Goal: Task Accomplishment & Management: Manage account settings

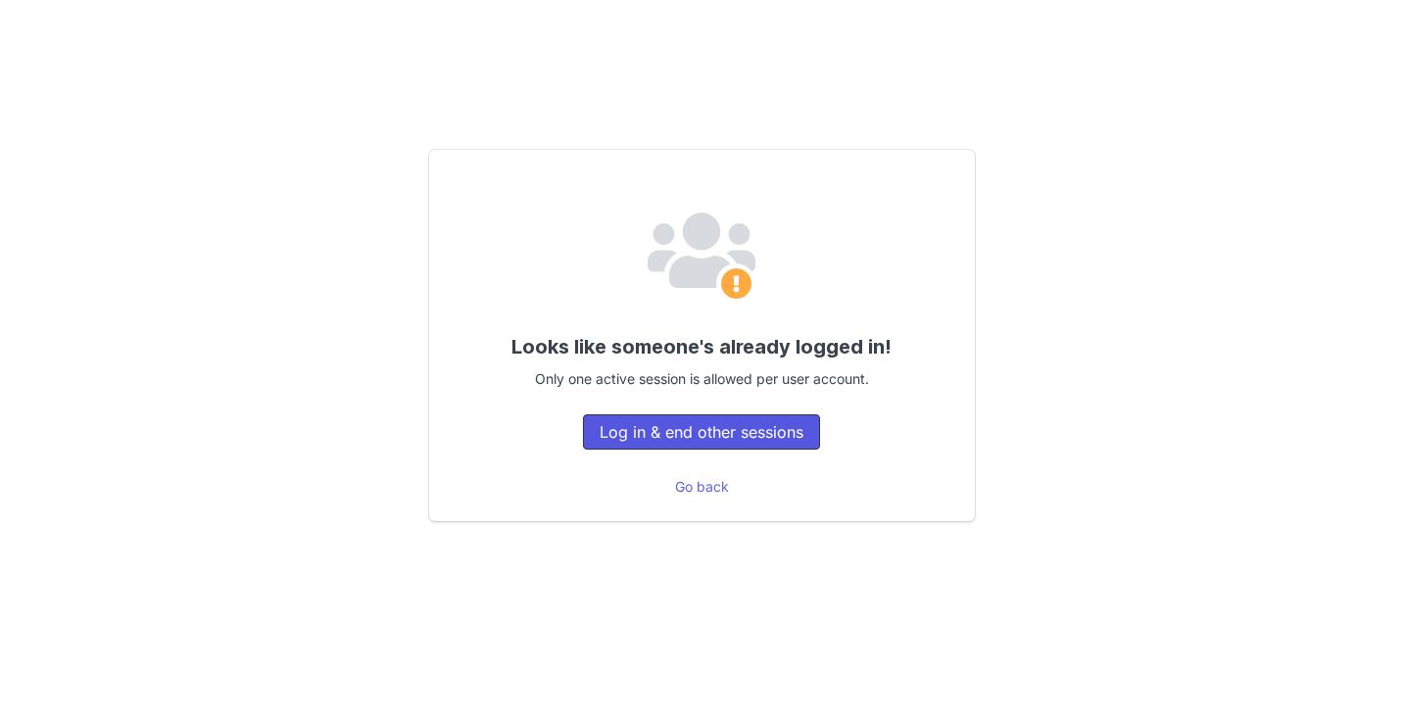
click at [755, 419] on button "Log in & end other sessions" at bounding box center [701, 431] width 237 height 35
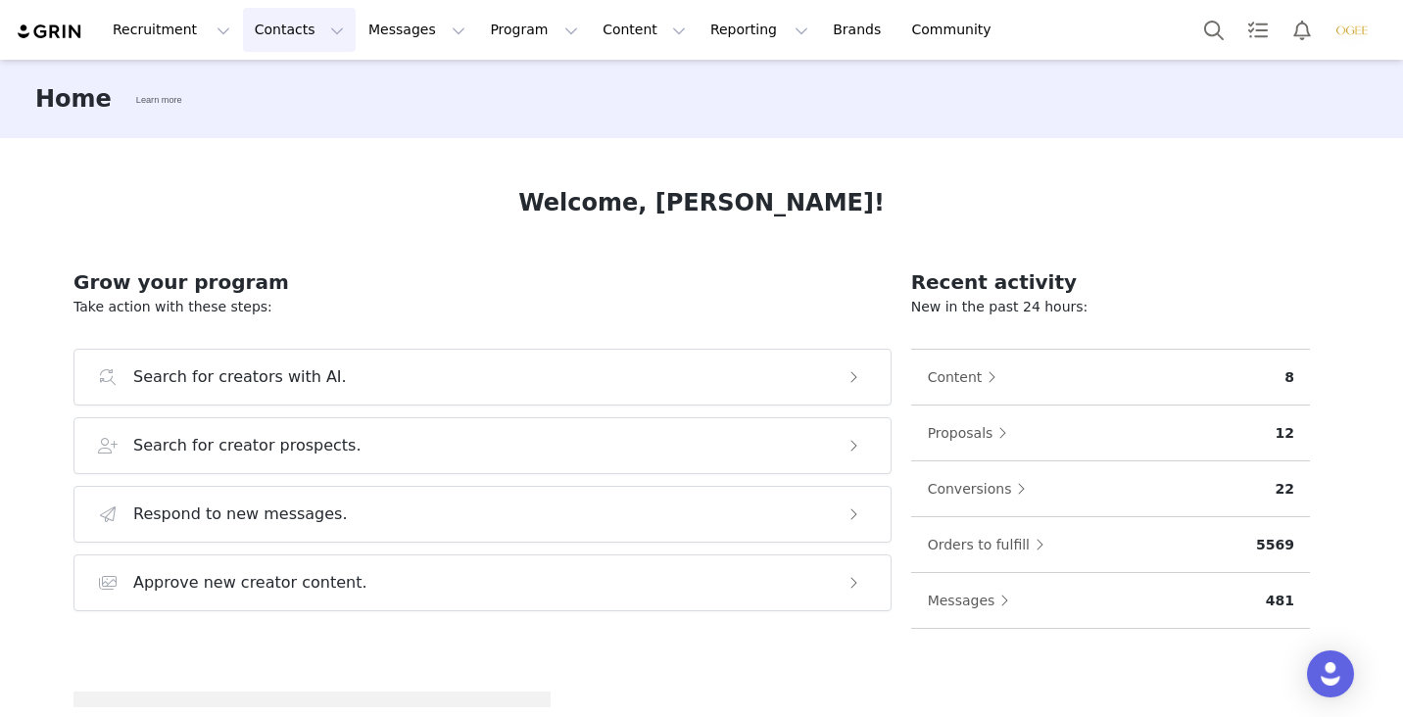
click at [272, 35] on button "Contacts Contacts" at bounding box center [299, 30] width 113 height 44
click at [277, 76] on p "Creators" at bounding box center [274, 86] width 59 height 21
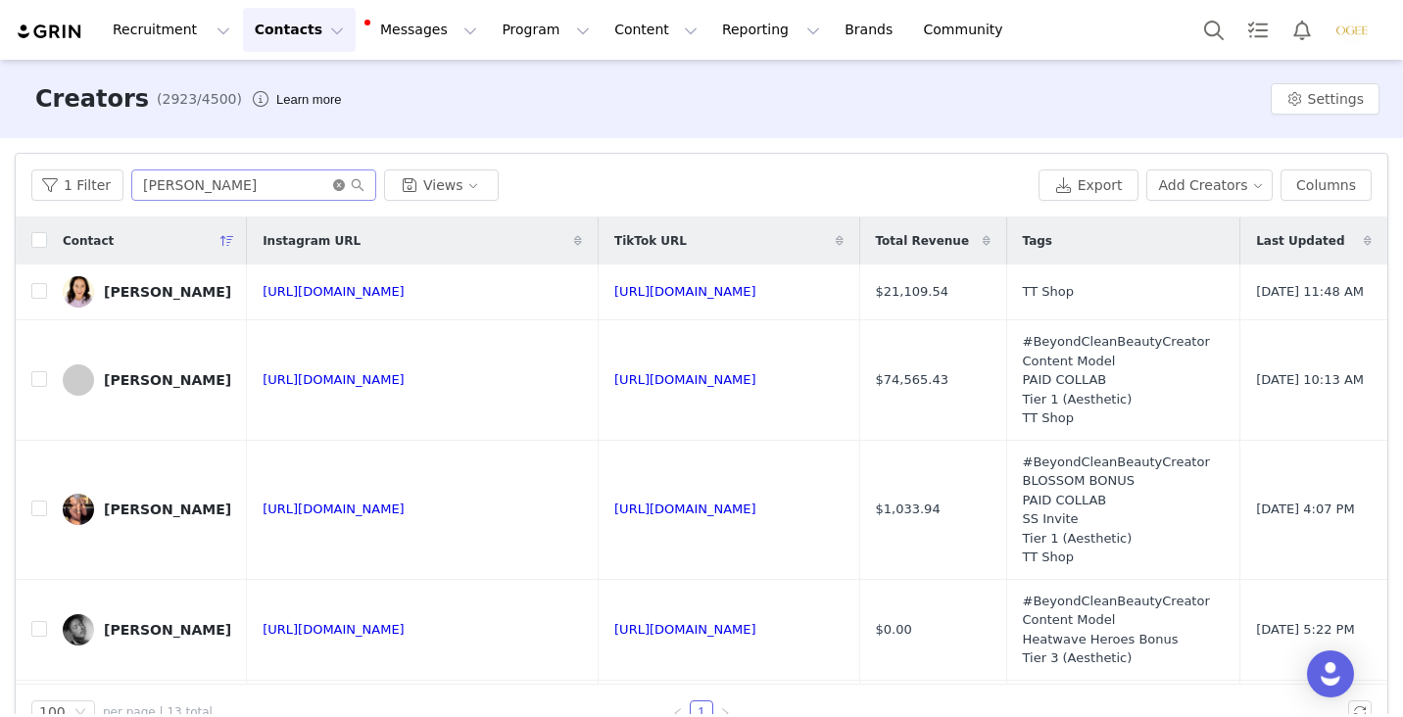
click at [335, 190] on icon "icon: close-circle" at bounding box center [339, 185] width 12 height 12
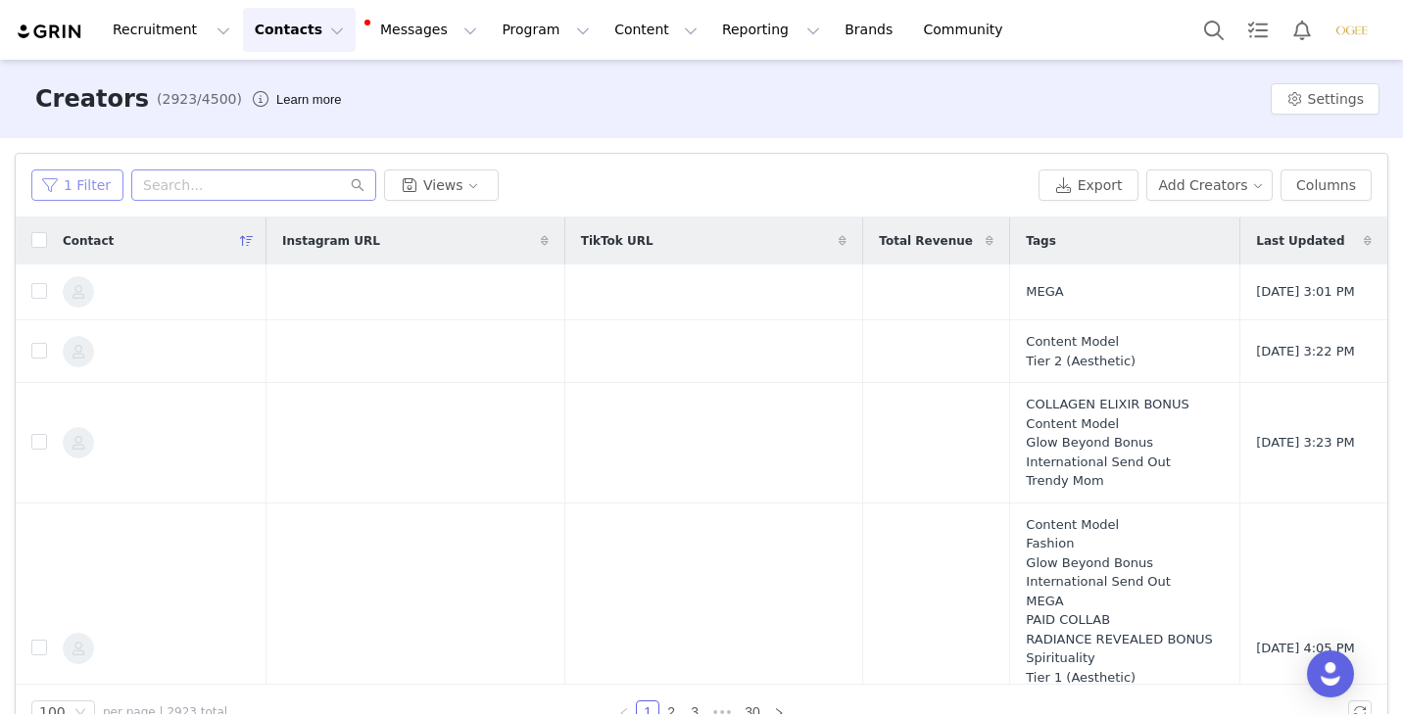
click at [69, 195] on button "1 Filter" at bounding box center [77, 185] width 92 height 31
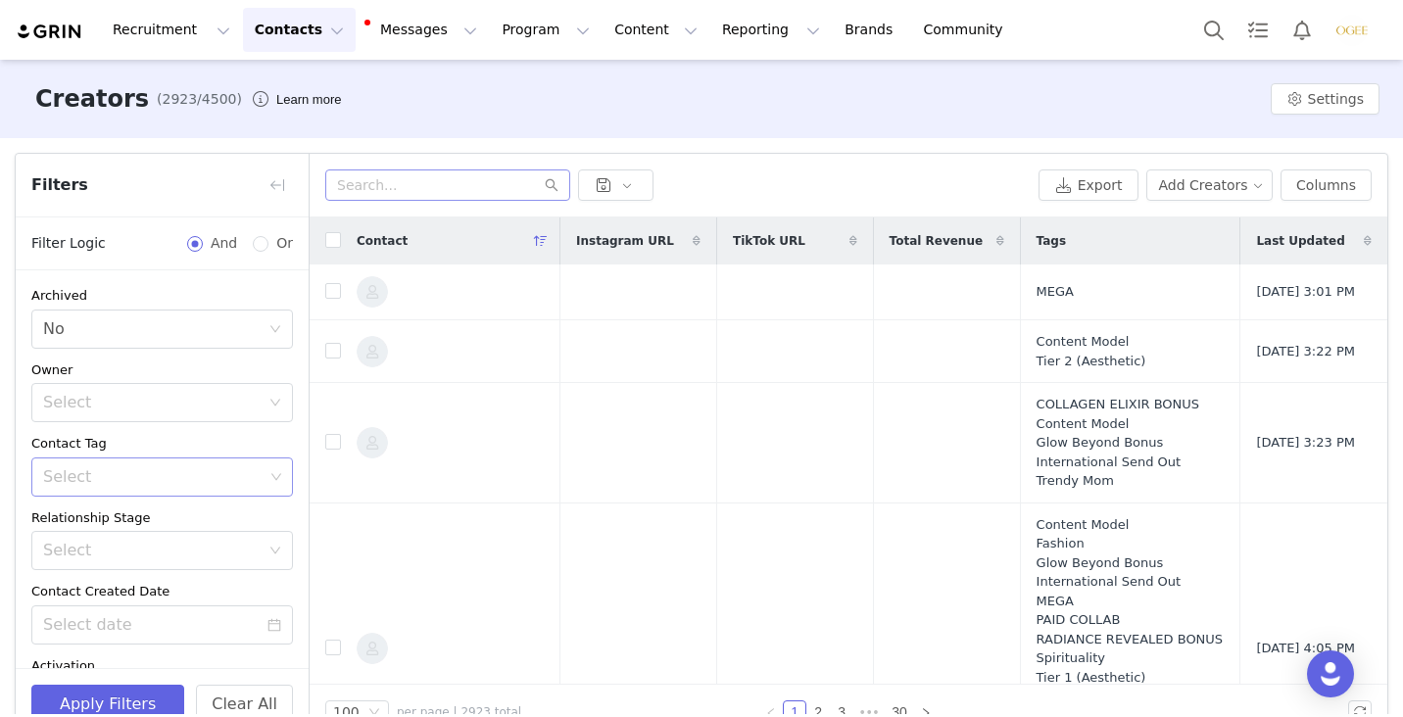
scroll to position [351, 0]
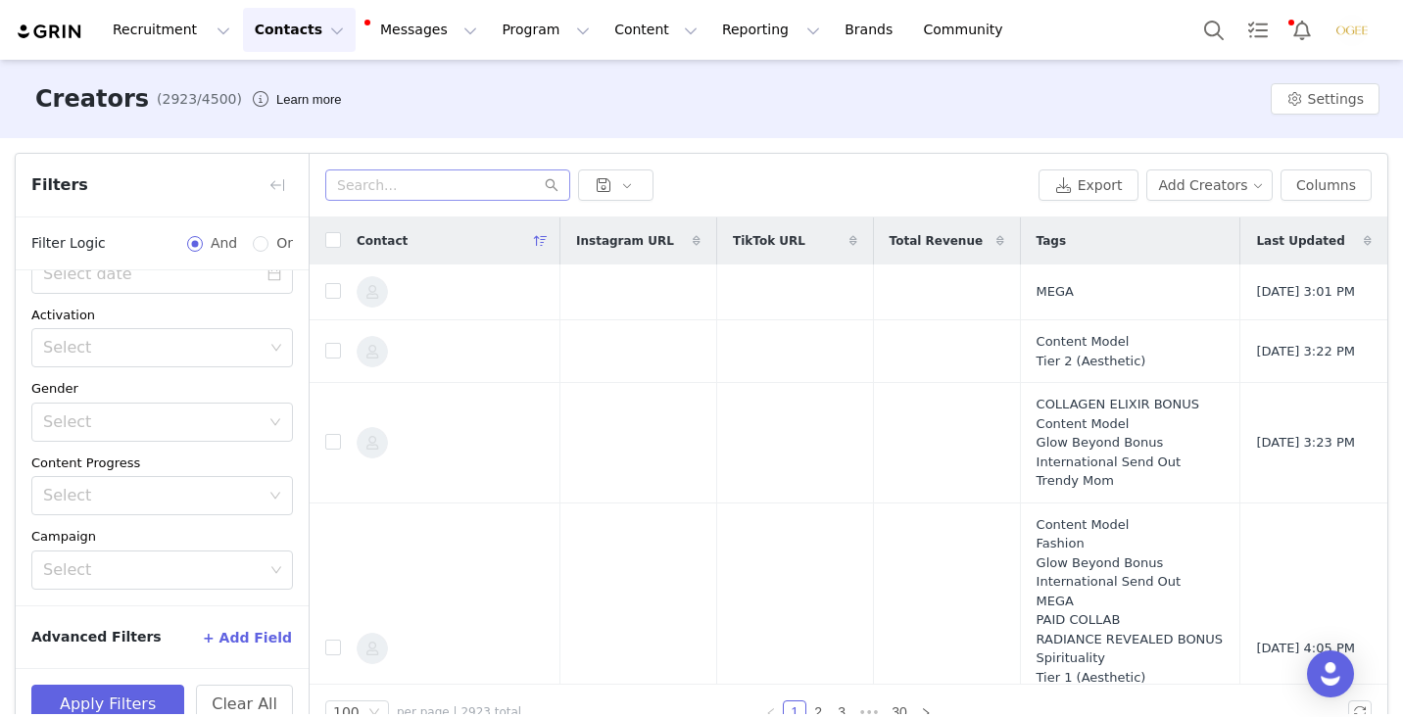
click at [728, 167] on div "Export Add Creators Columns" at bounding box center [849, 186] width 1078 height 64
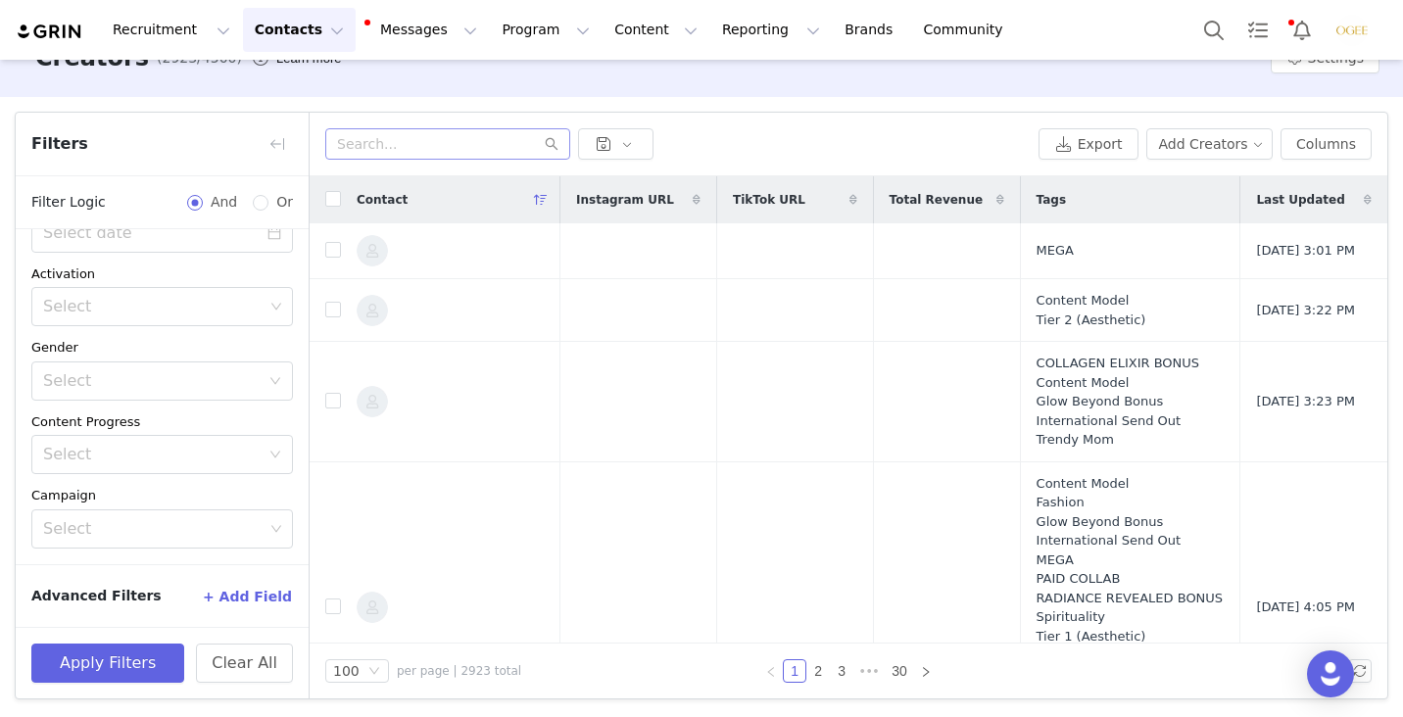
click at [256, 595] on button "+ Add Field" at bounding box center [247, 596] width 91 height 31
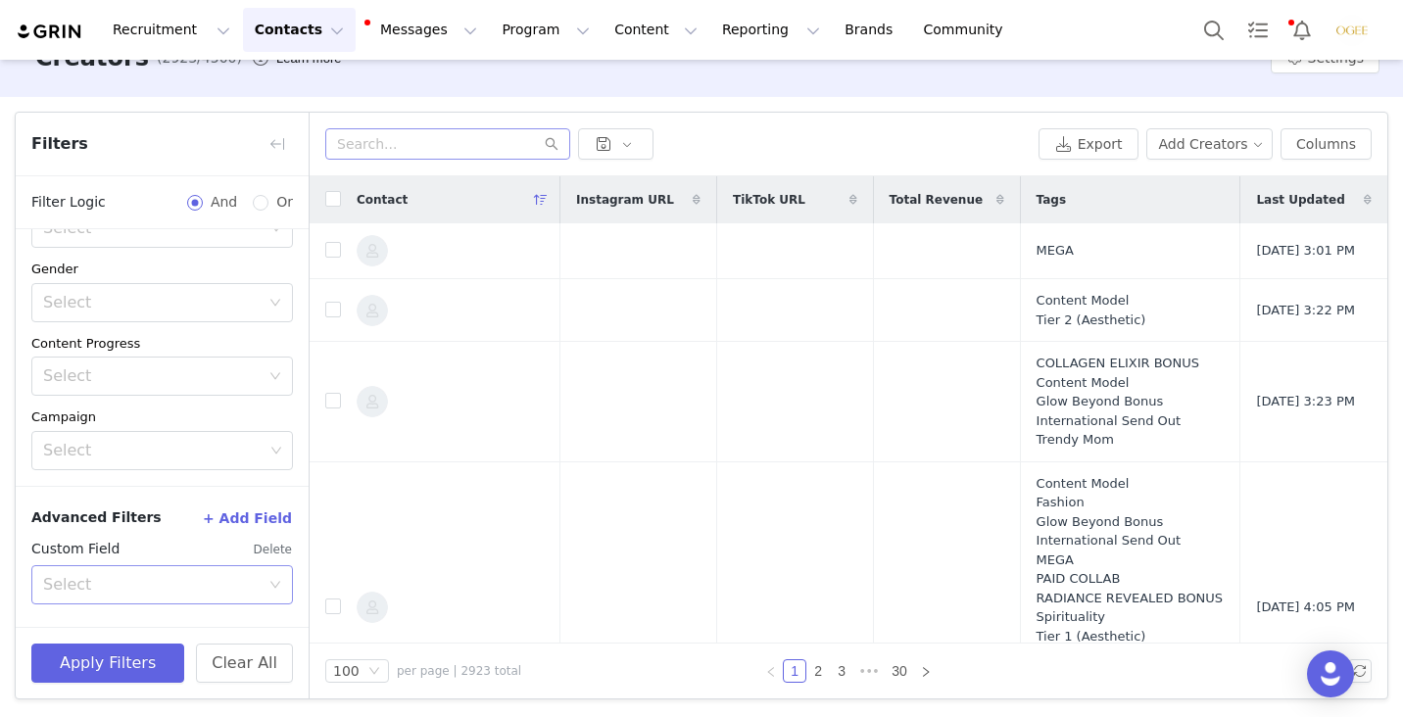
click at [147, 566] on div "Select" at bounding box center [155, 584] width 225 height 37
type input "cou"
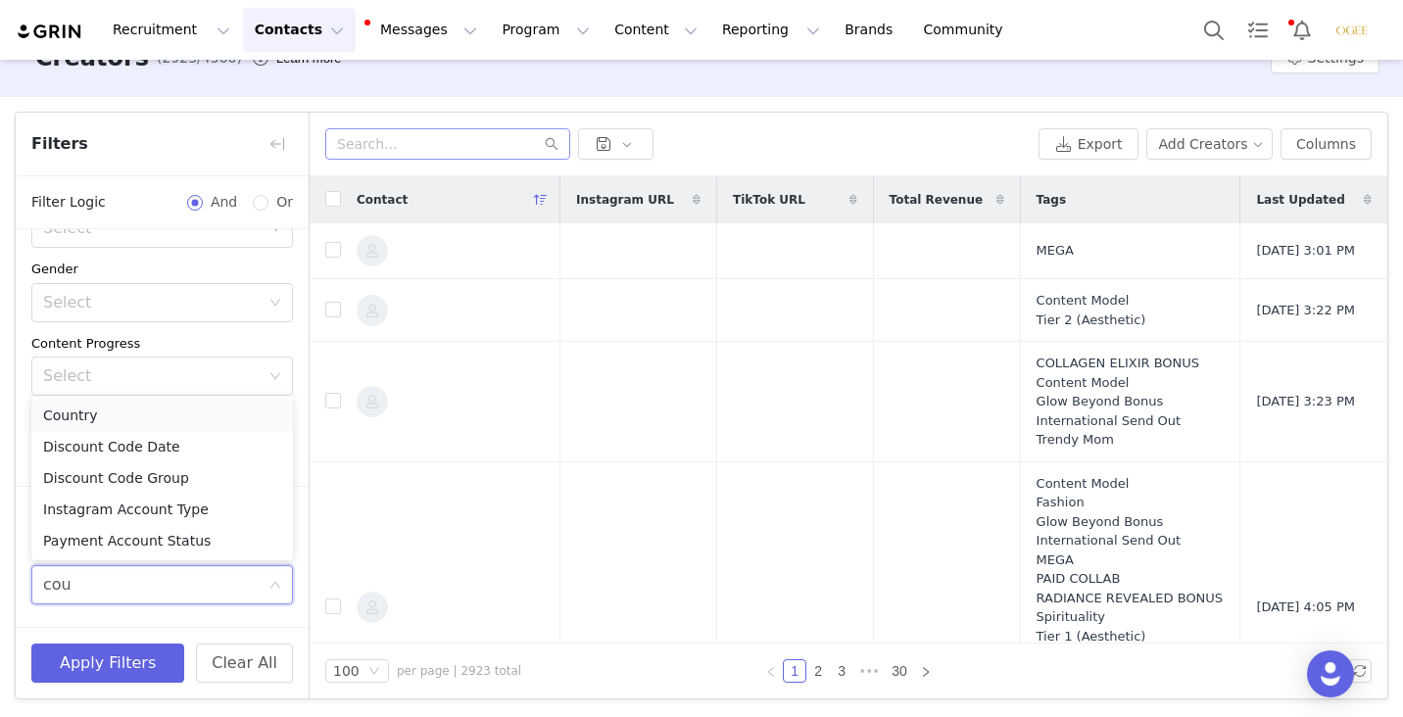
click at [133, 420] on li "Country" at bounding box center [162, 415] width 262 height 31
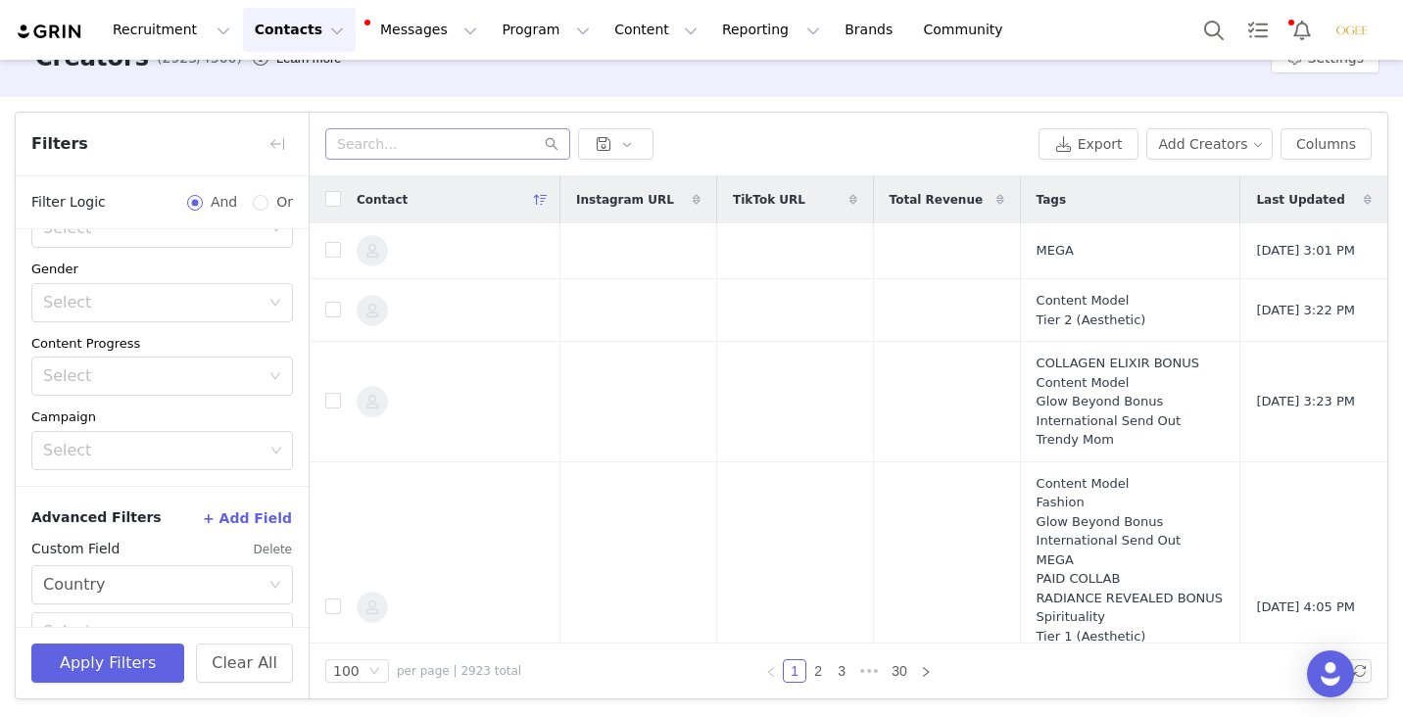
scroll to position [515, 0]
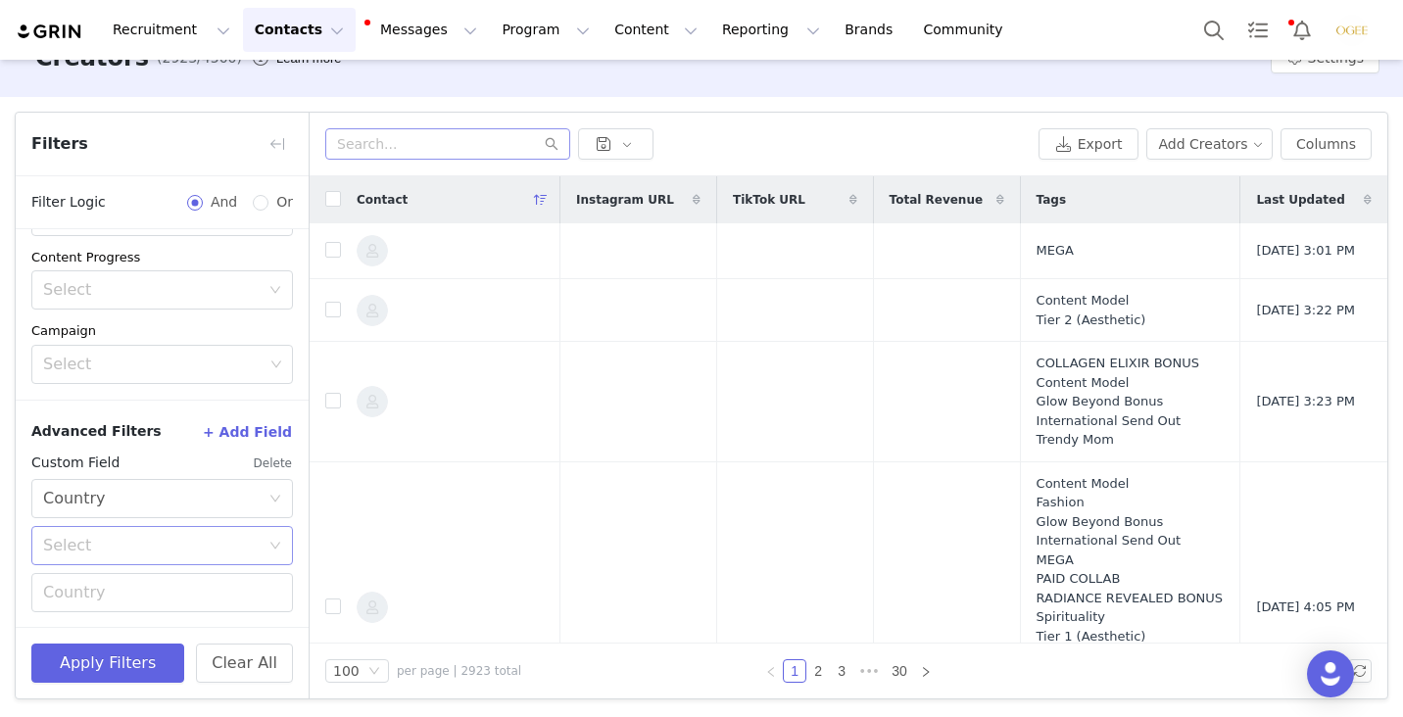
click at [132, 536] on div "Select" at bounding box center [151, 546] width 217 height 20
click at [115, 589] on li "Equal" at bounding box center [162, 587] width 262 height 31
click at [145, 588] on input "text" at bounding box center [162, 592] width 262 height 39
type input "brazil"
click at [156, 667] on button "Apply Filters" at bounding box center [107, 663] width 153 height 39
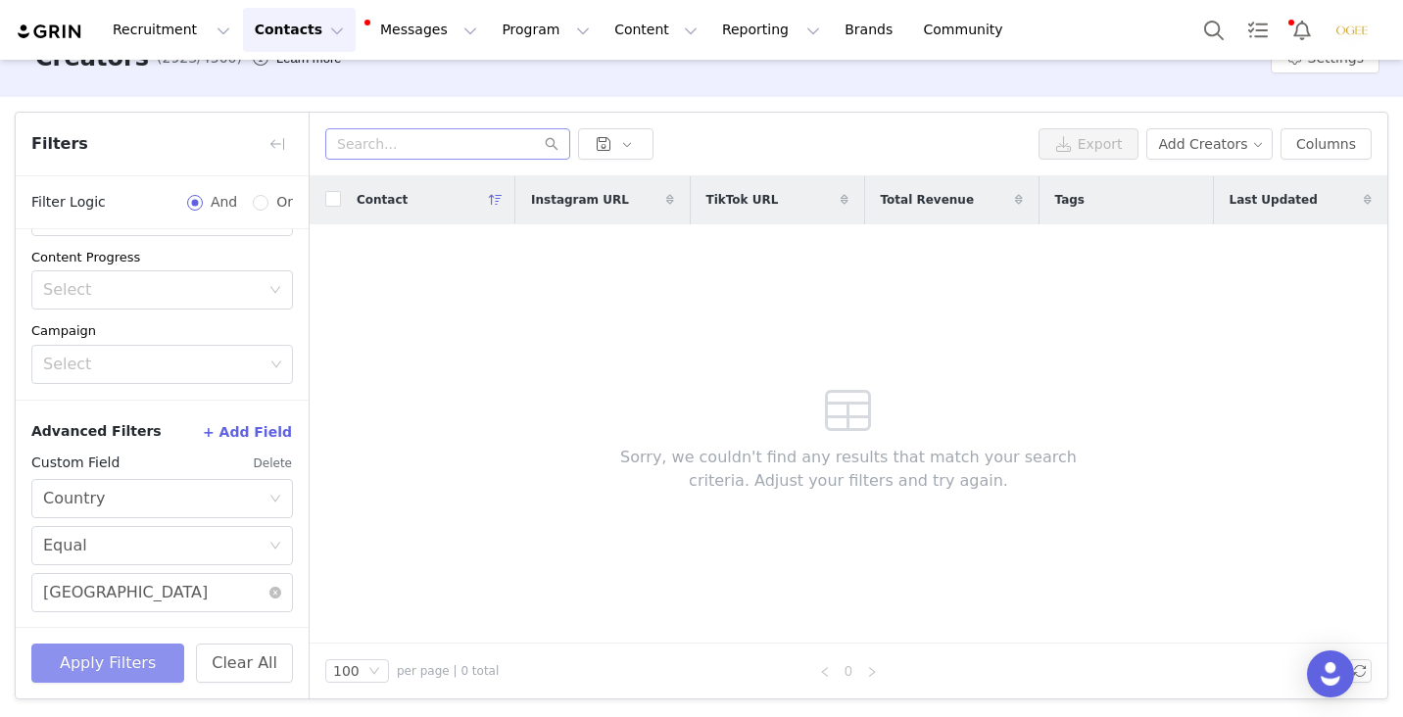
scroll to position [0, 0]
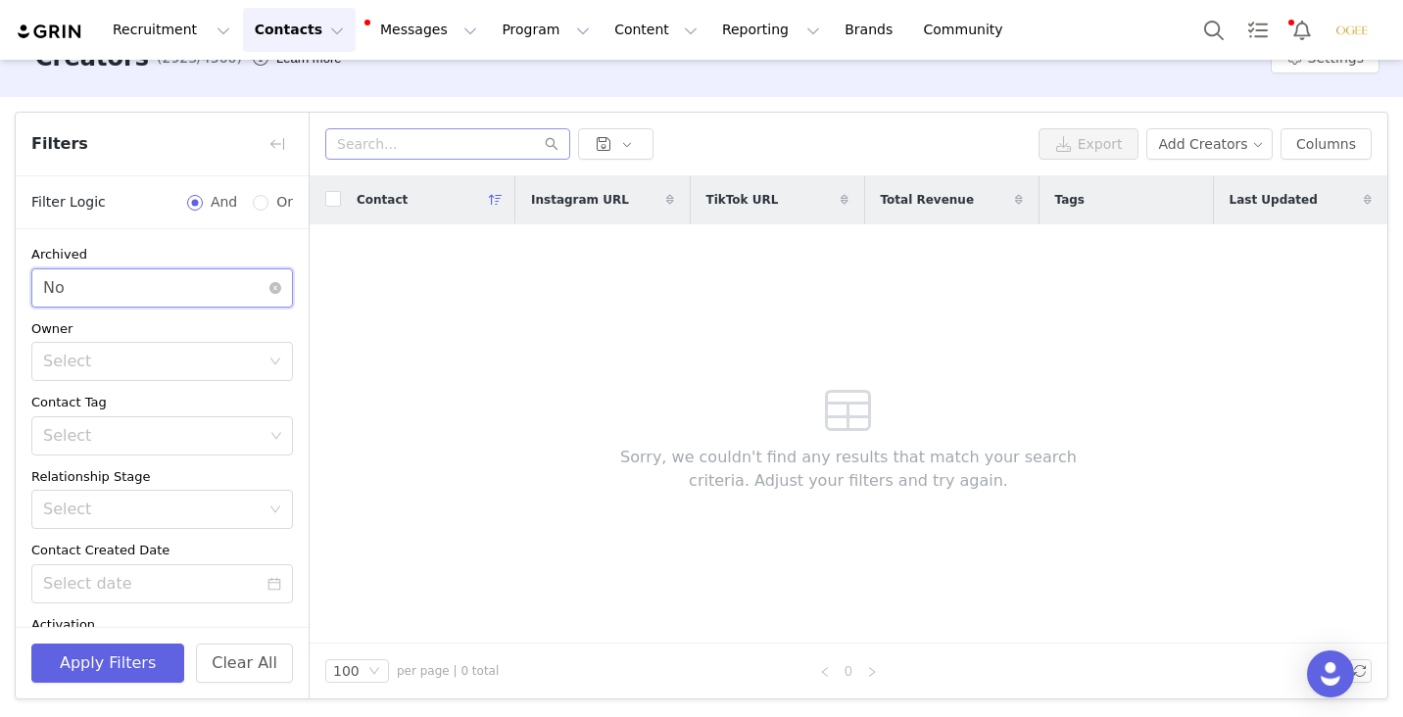
click at [139, 270] on div "Select No" at bounding box center [155, 287] width 225 height 37
click at [111, 329] on li "Yes" at bounding box center [162, 330] width 262 height 31
click at [102, 662] on button "Apply Filters" at bounding box center [107, 663] width 153 height 39
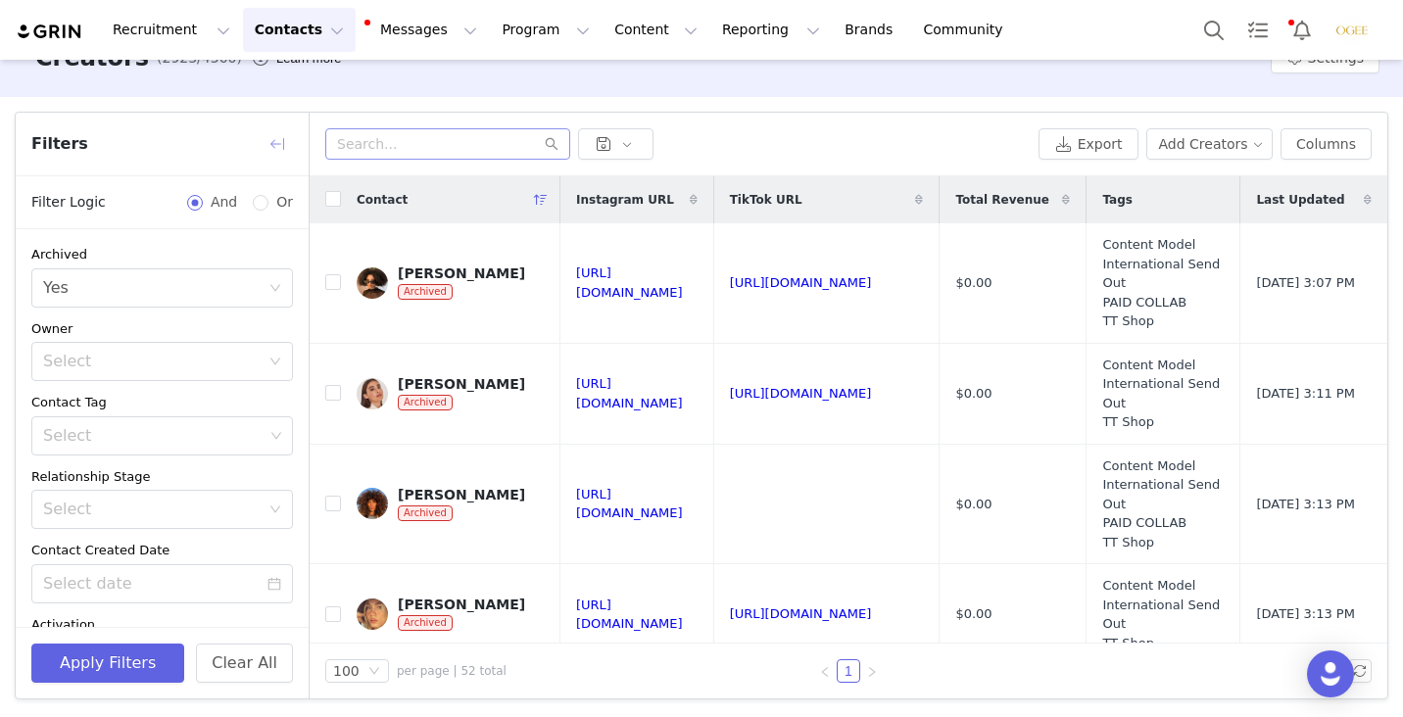
click at [279, 142] on button "button" at bounding box center [277, 143] width 31 height 31
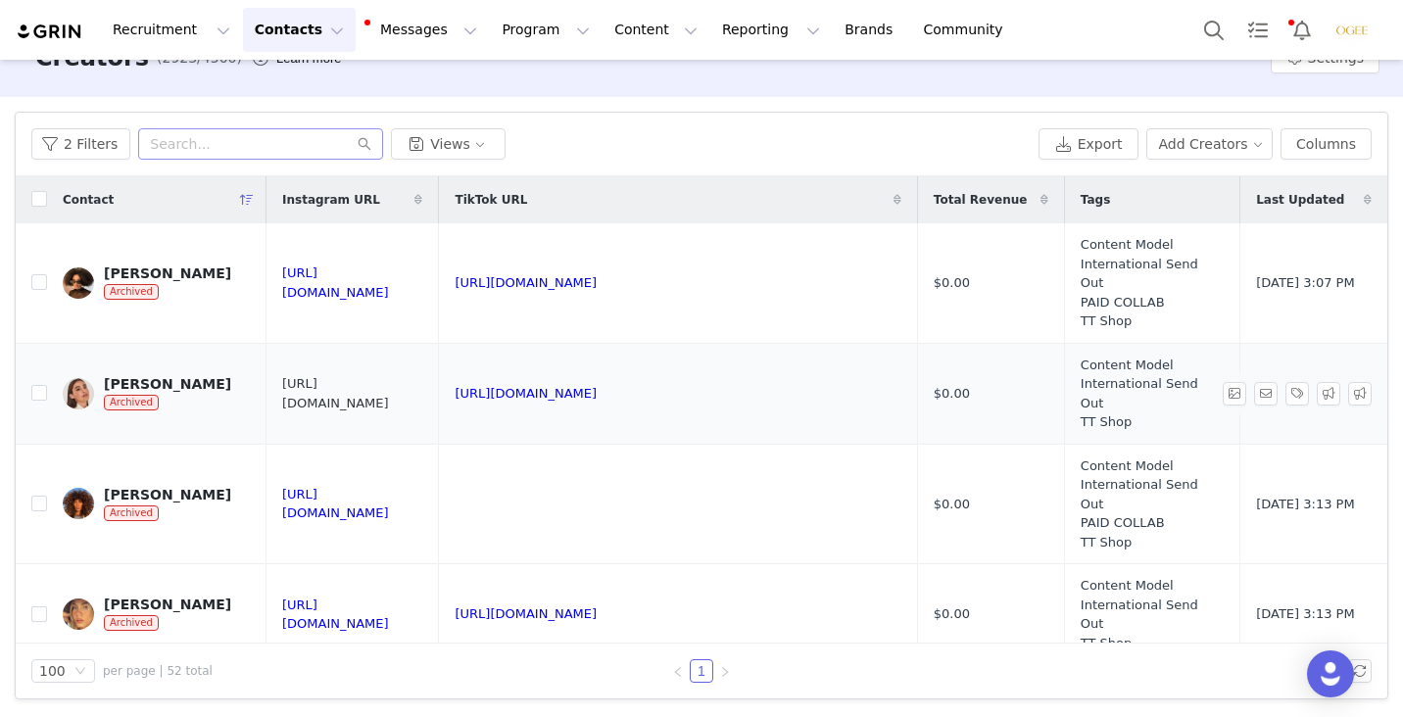
click at [382, 390] on link "https://www.instagram.com/amandabaldin" at bounding box center [335, 393] width 107 height 34
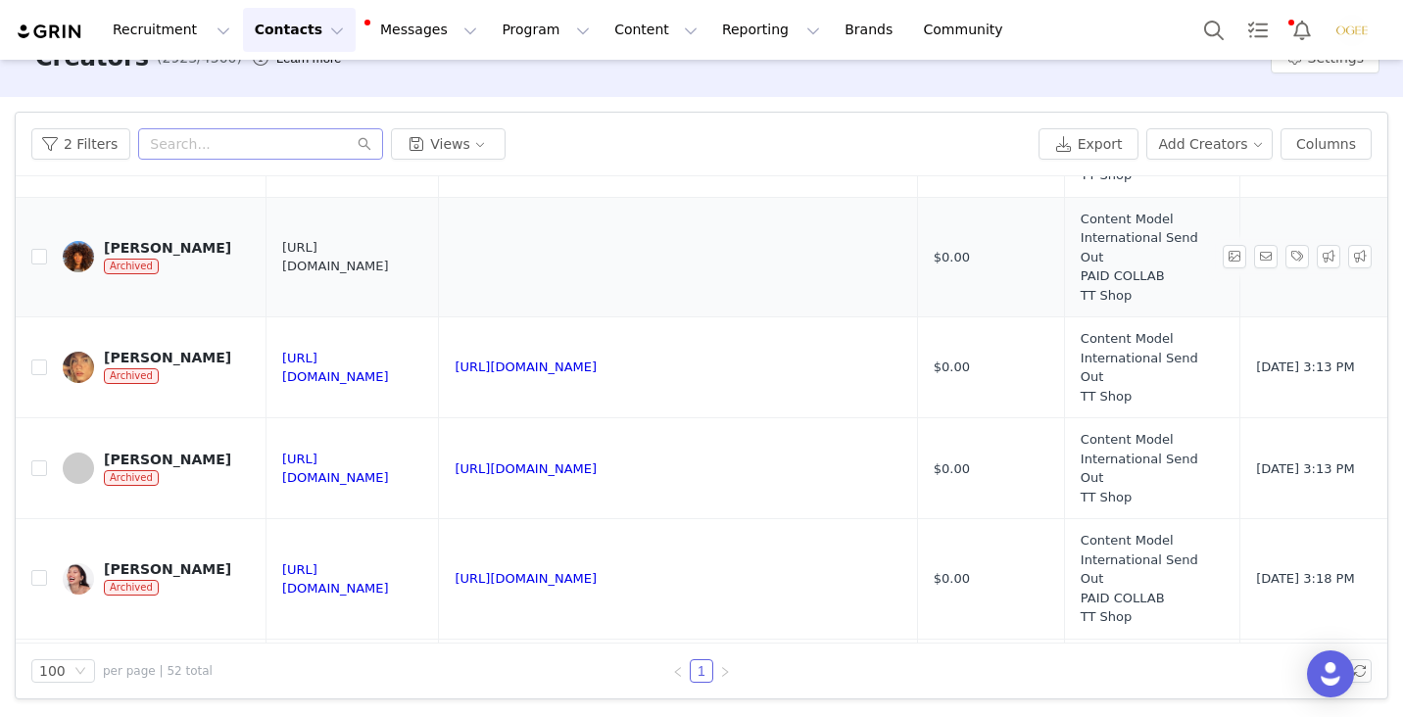
scroll to position [279, 0]
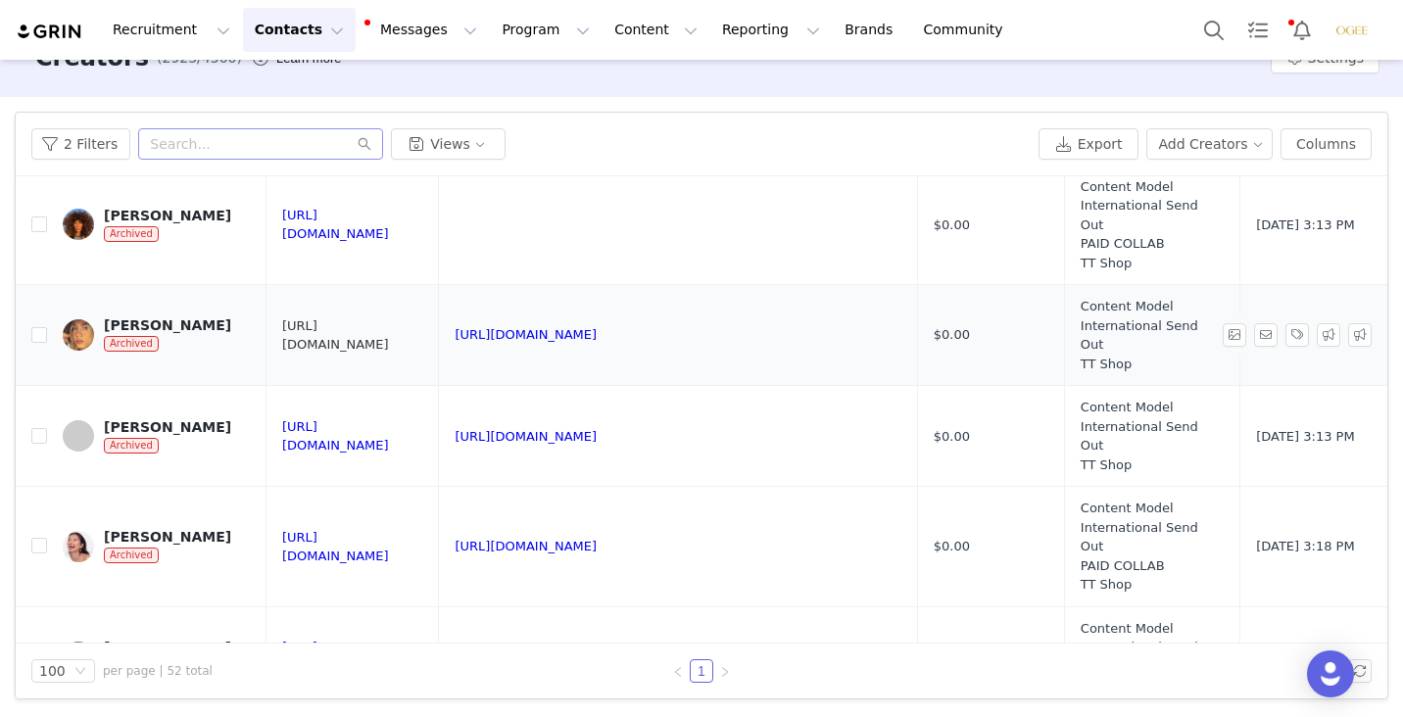
click at [389, 331] on link "https://www.instagram.com/anamflima" at bounding box center [335, 335] width 107 height 34
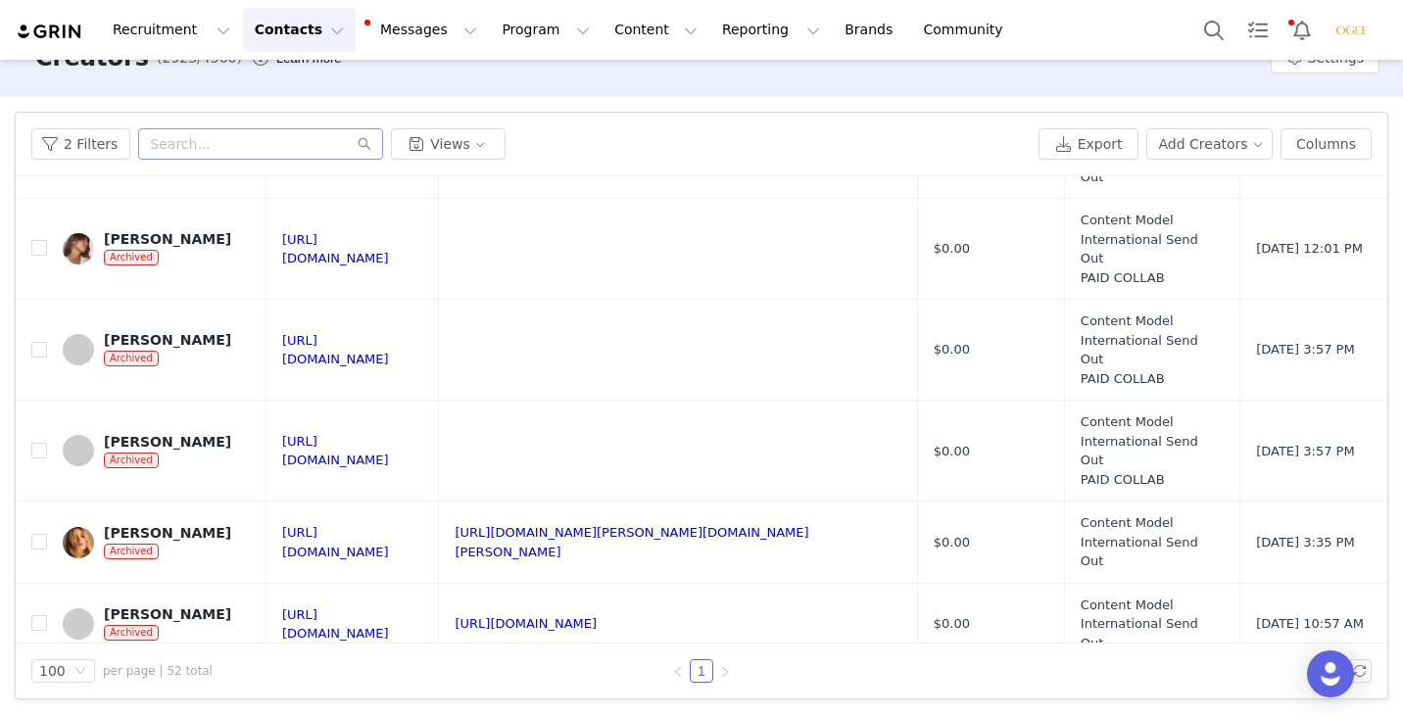
scroll to position [3667, 0]
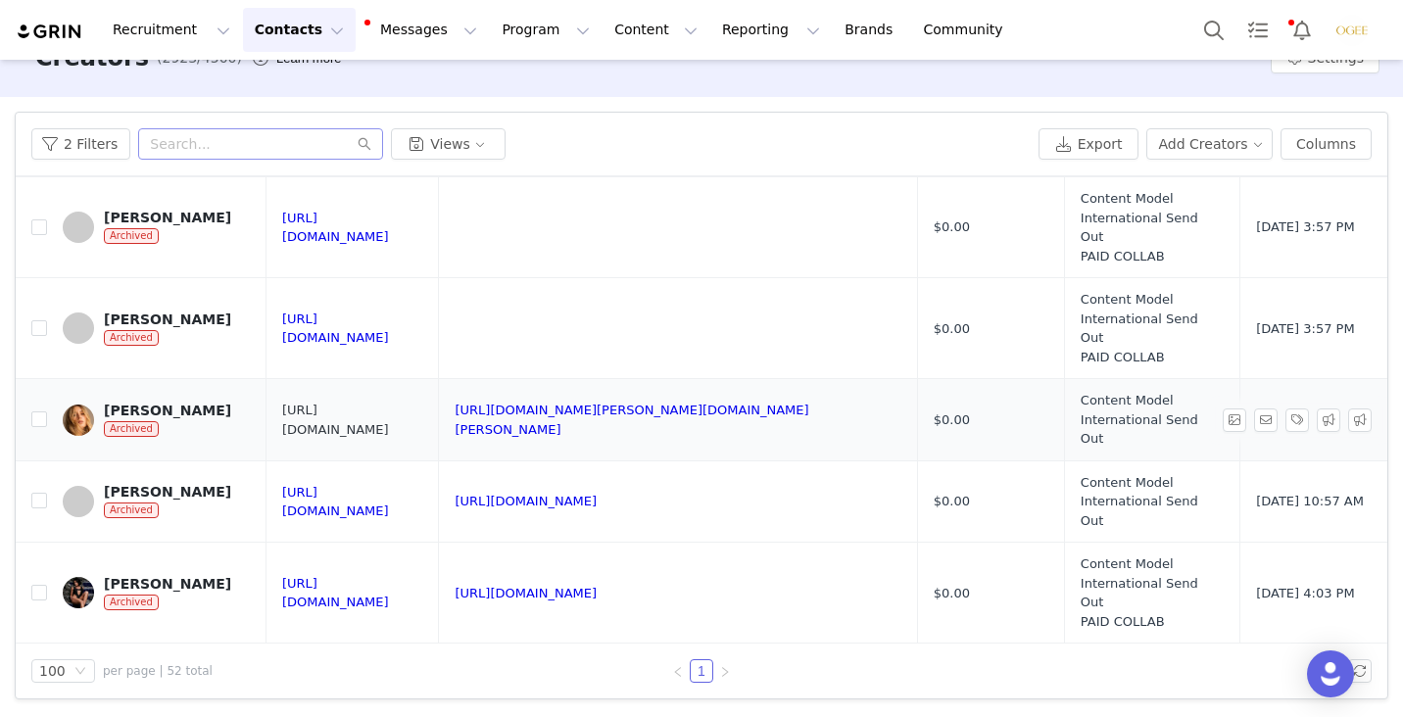
click at [389, 413] on link "[URL][DOMAIN_NAME]" at bounding box center [335, 420] width 107 height 34
click at [753, 419] on link "[URL][DOMAIN_NAME][PERSON_NAME][DOMAIN_NAME][PERSON_NAME]" at bounding box center [632, 420] width 354 height 34
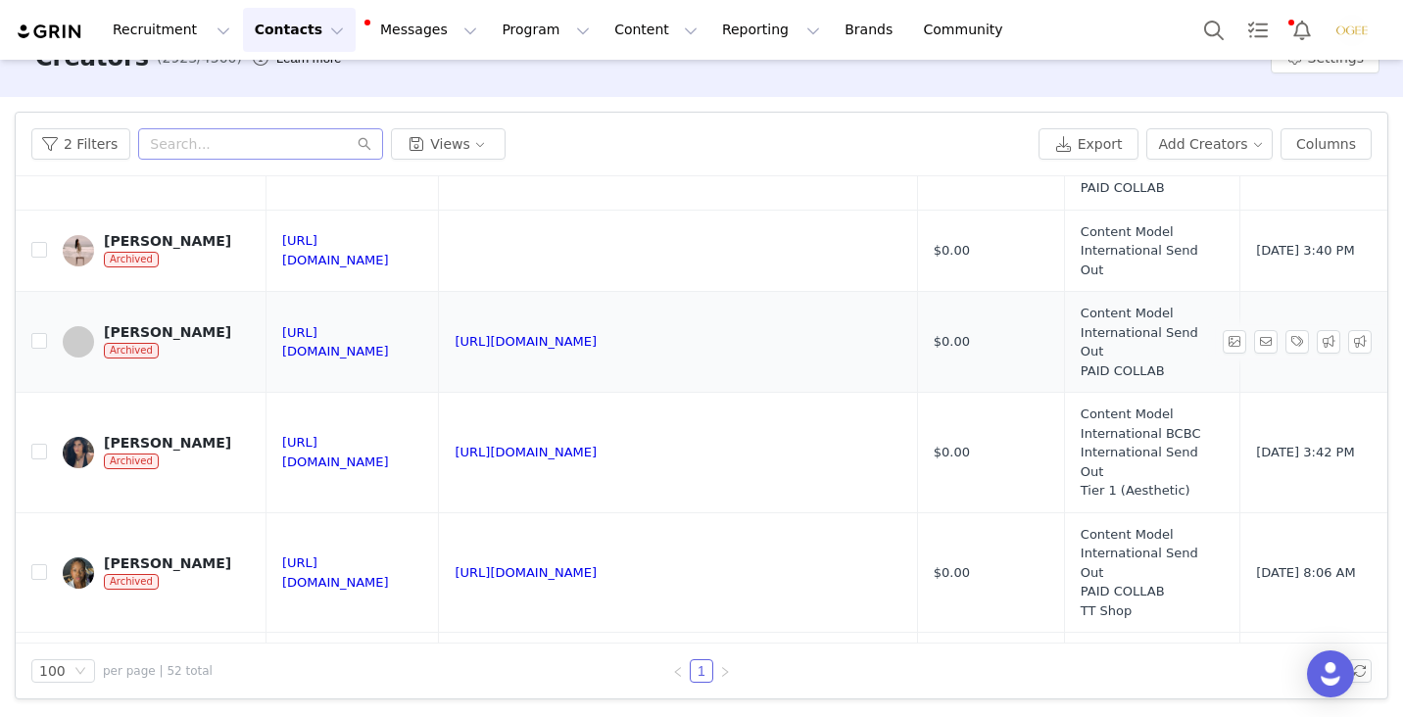
scroll to position [4210, 0]
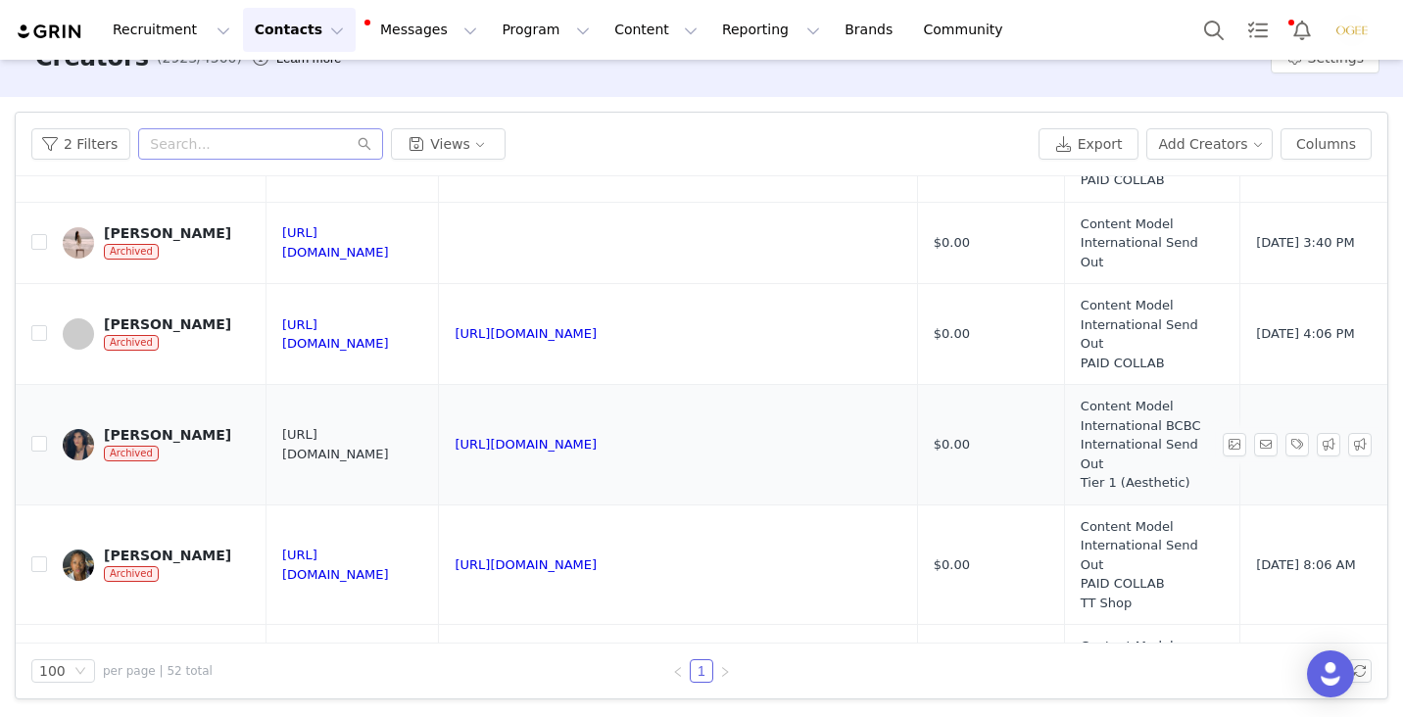
click at [357, 442] on link "https://www.instagram.com/samanthazago" at bounding box center [335, 444] width 107 height 34
click at [156, 430] on div "Samantha Zago" at bounding box center [167, 435] width 127 height 16
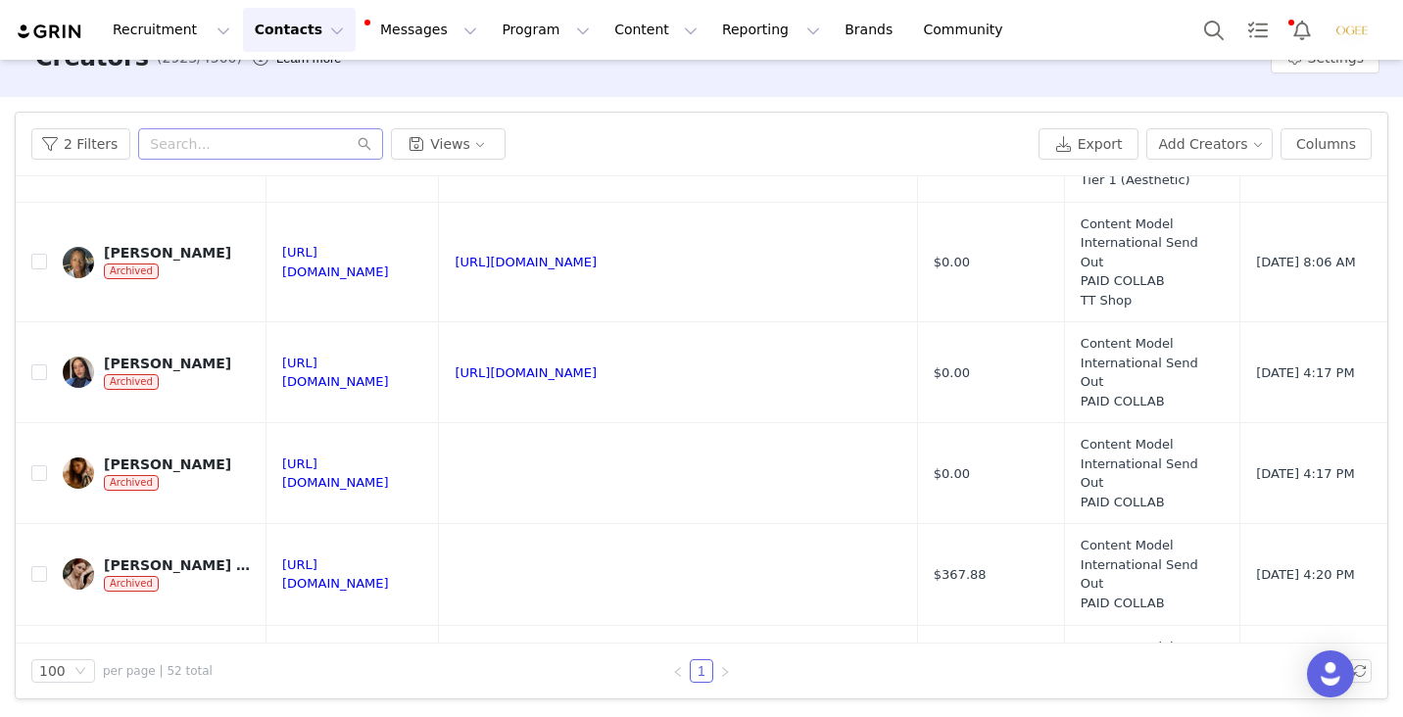
scroll to position [4675, 0]
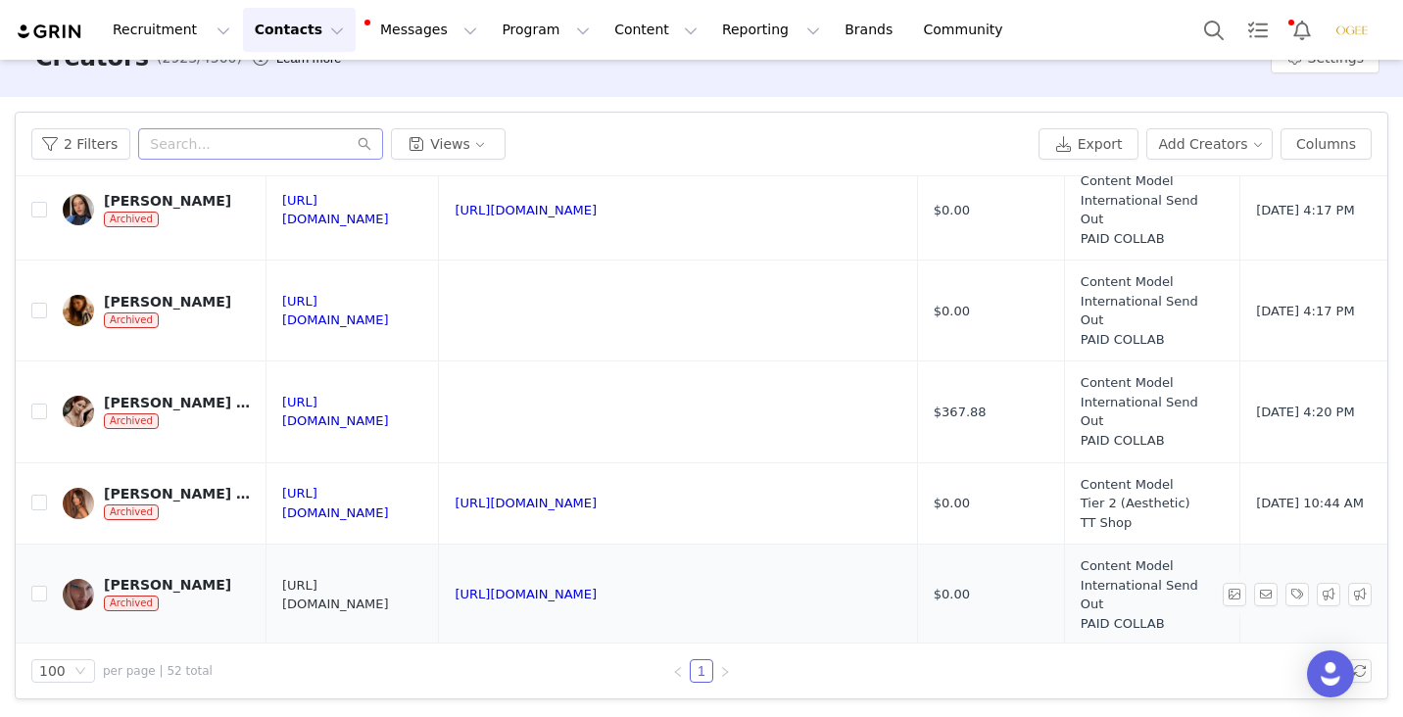
click at [389, 586] on link "https://www.instagram.com/iamyanita" at bounding box center [335, 595] width 107 height 34
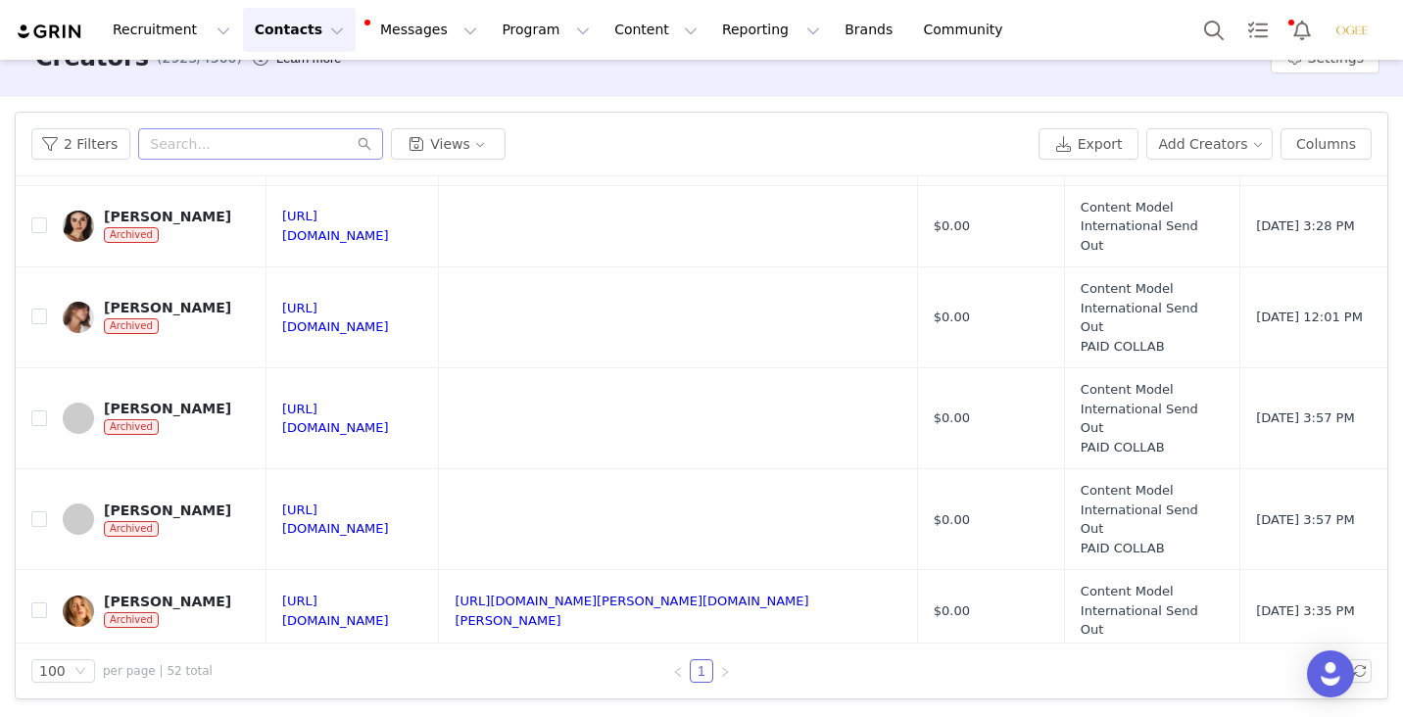
scroll to position [3459, 0]
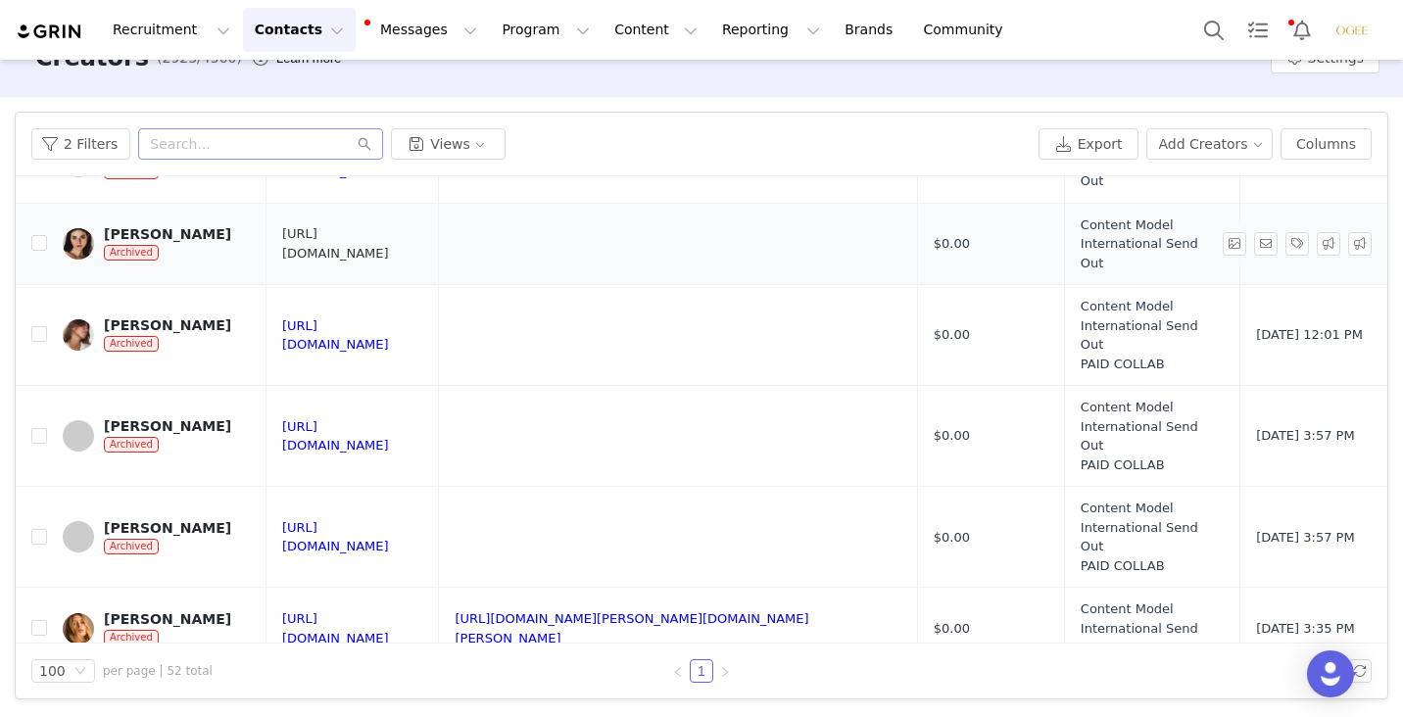
click at [345, 240] on link "https://www.instagram.com/maritasso" at bounding box center [335, 243] width 107 height 34
click at [98, 141] on button "2 Filters" at bounding box center [80, 143] width 99 height 31
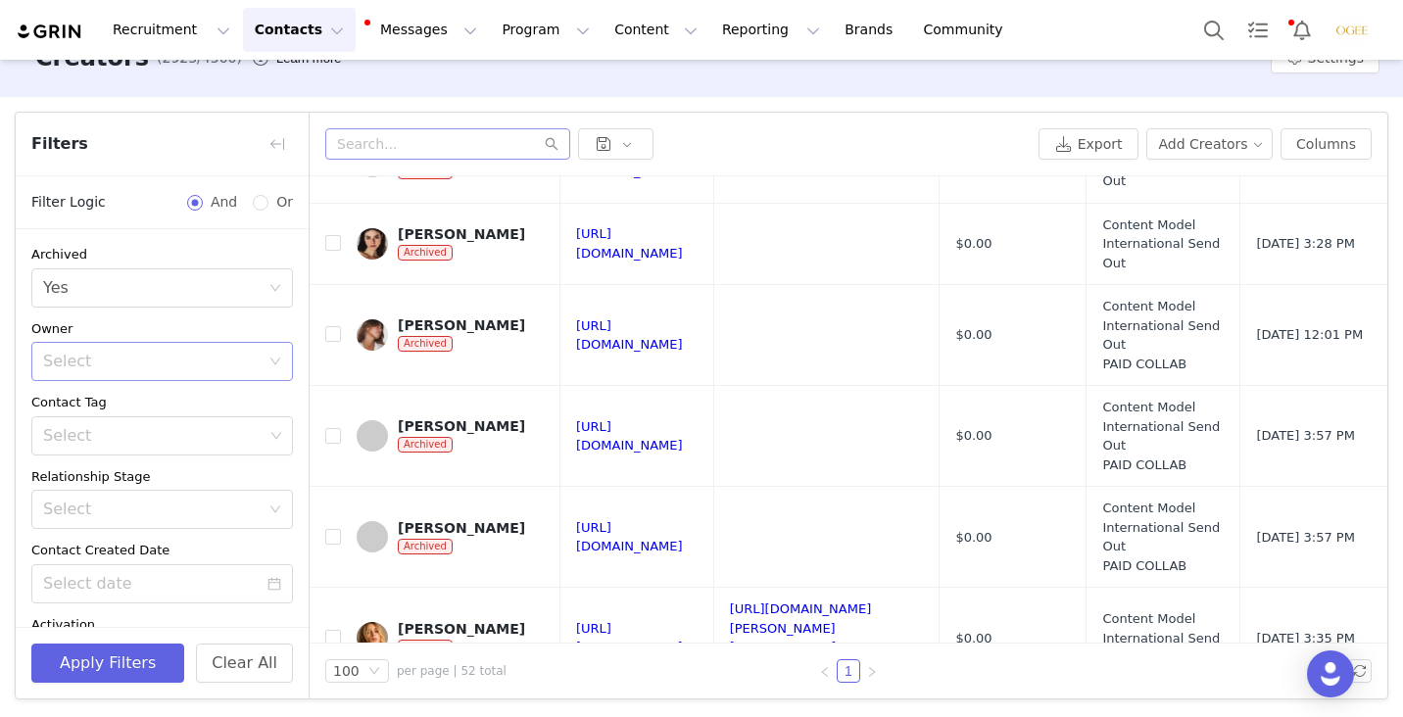
scroll to position [12, 0]
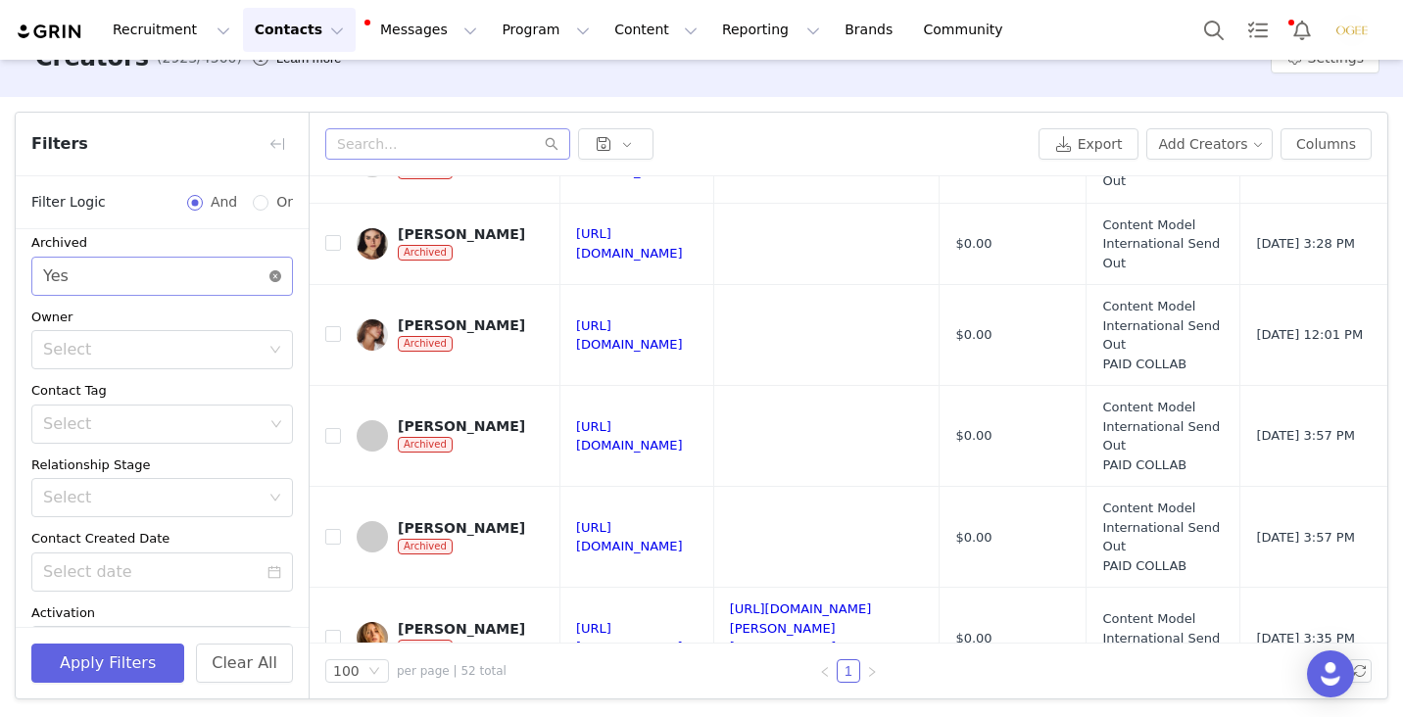
click at [274, 275] on icon "icon: close-circle" at bounding box center [275, 276] width 12 height 12
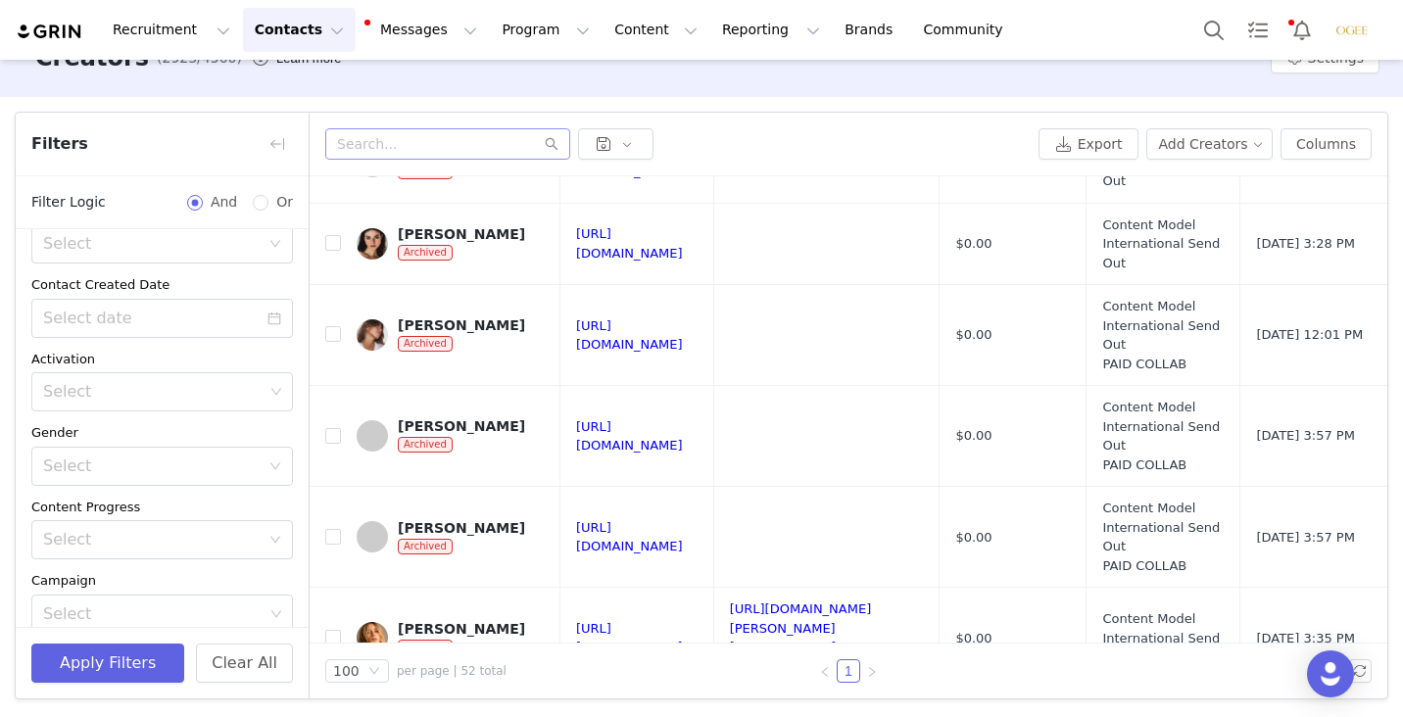
scroll to position [515, 0]
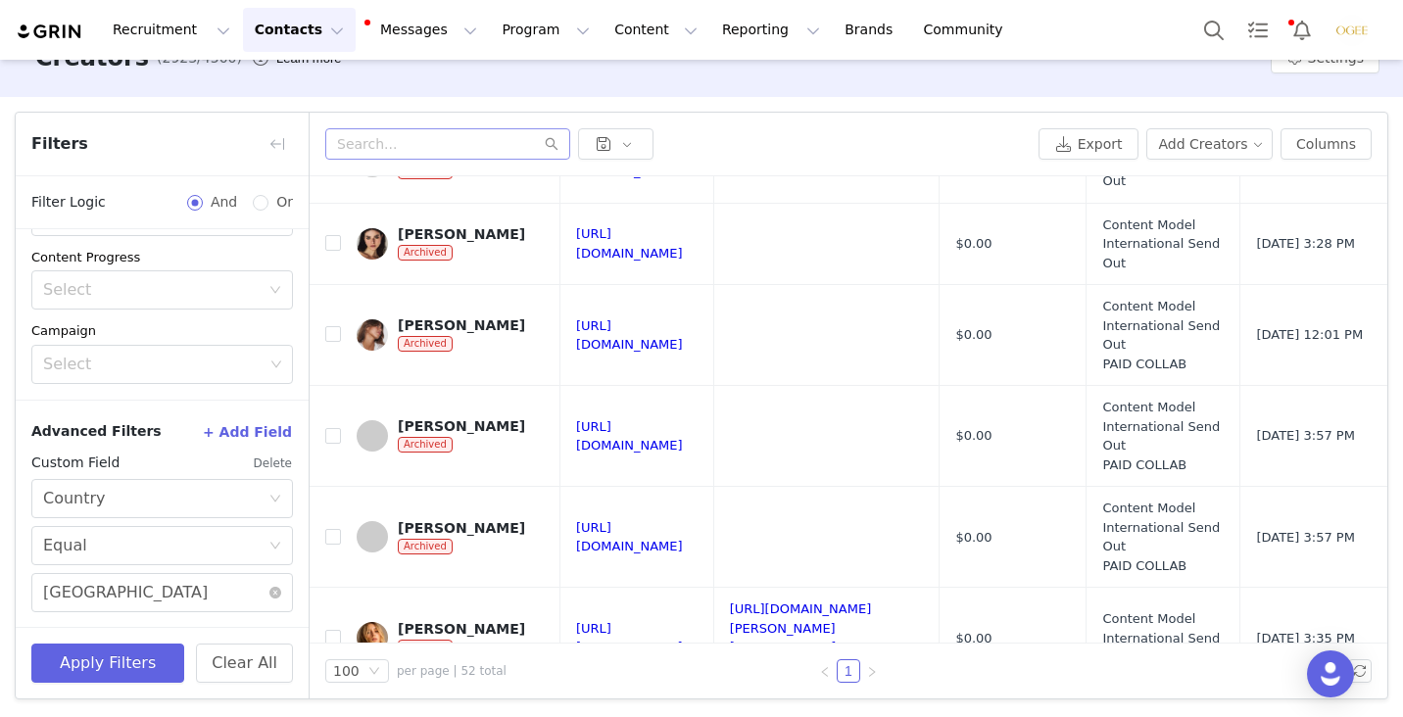
click at [272, 458] on button "Delete" at bounding box center [273, 463] width 40 height 31
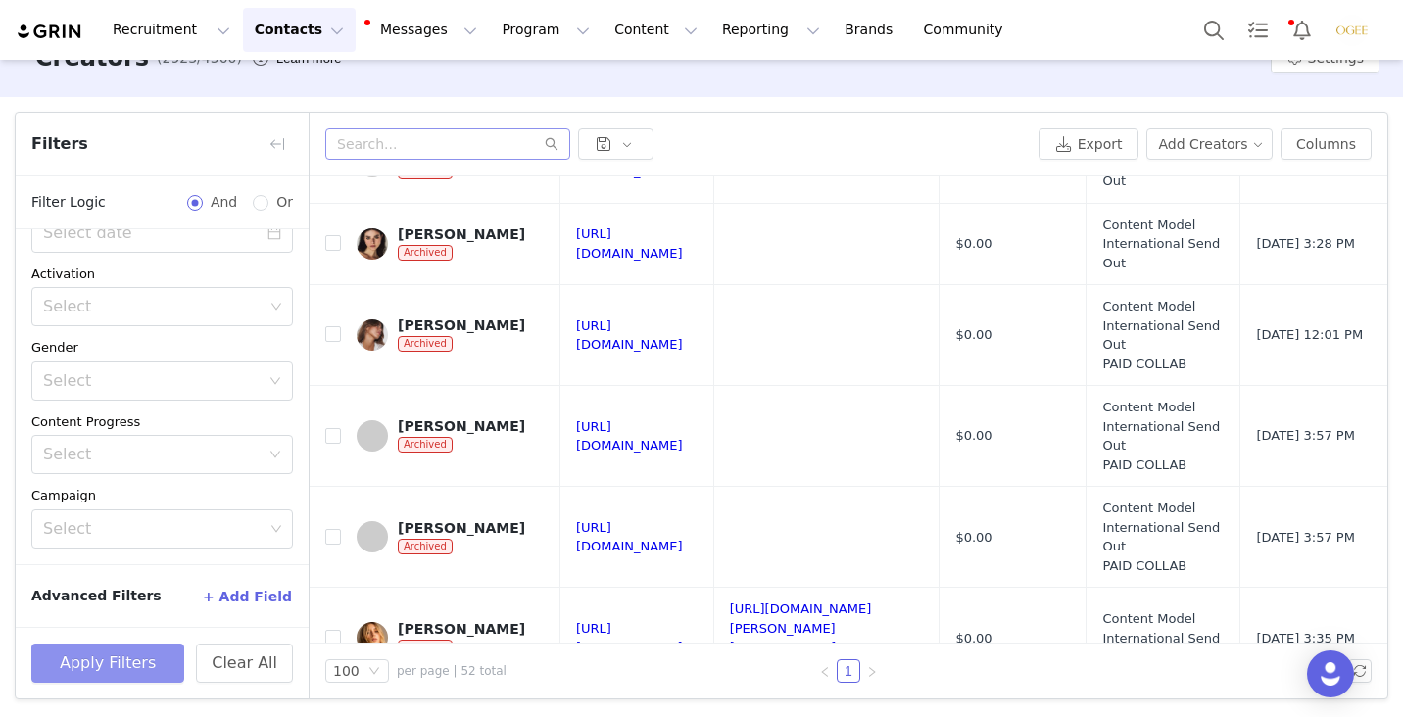
click at [143, 649] on button "Apply Filters" at bounding box center [107, 663] width 153 height 39
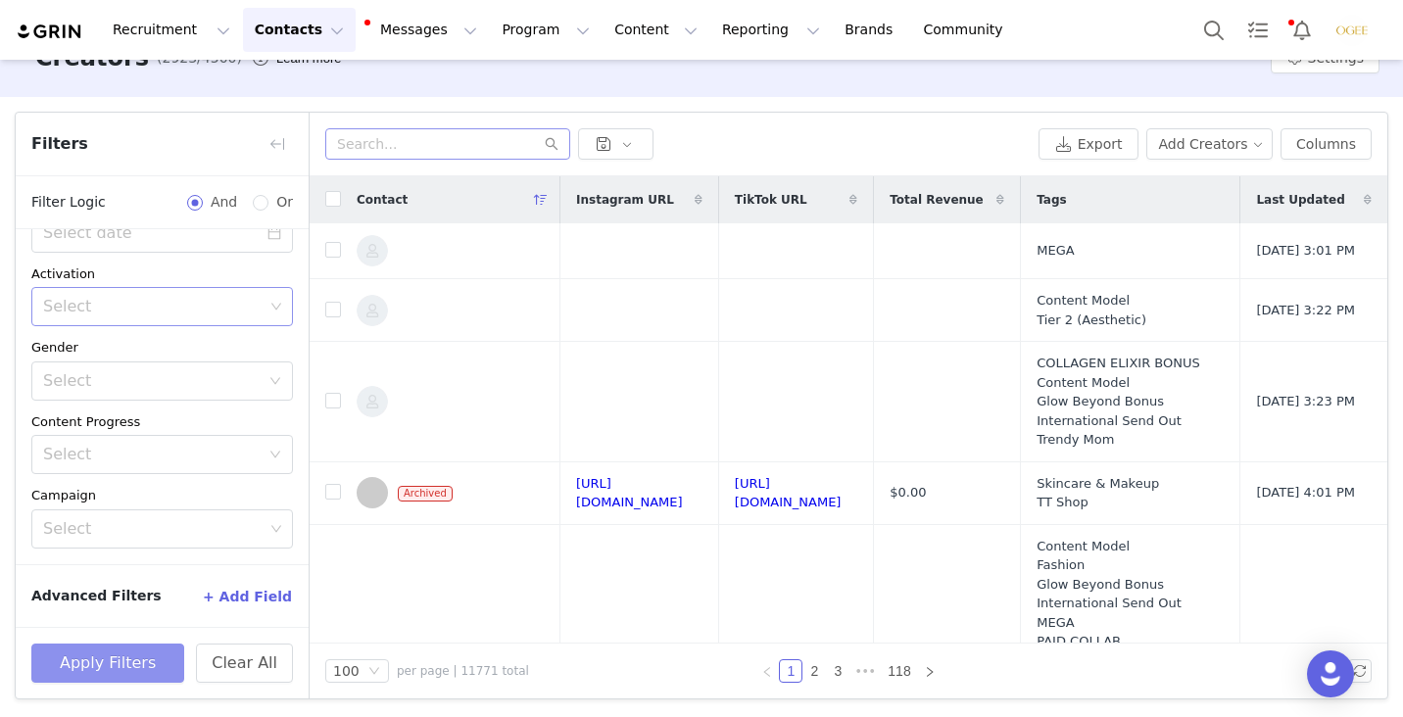
scroll to position [0, 0]
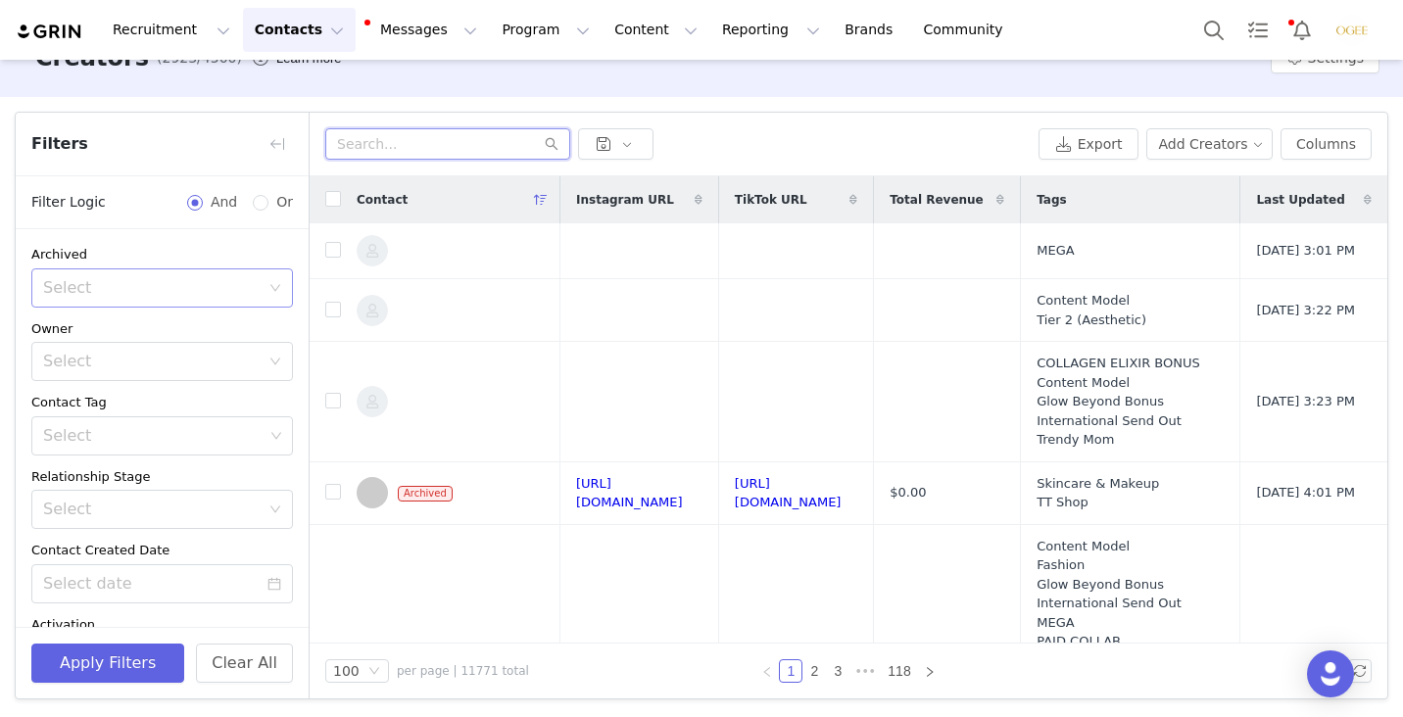
click at [427, 150] on input "text" at bounding box center [447, 143] width 245 height 31
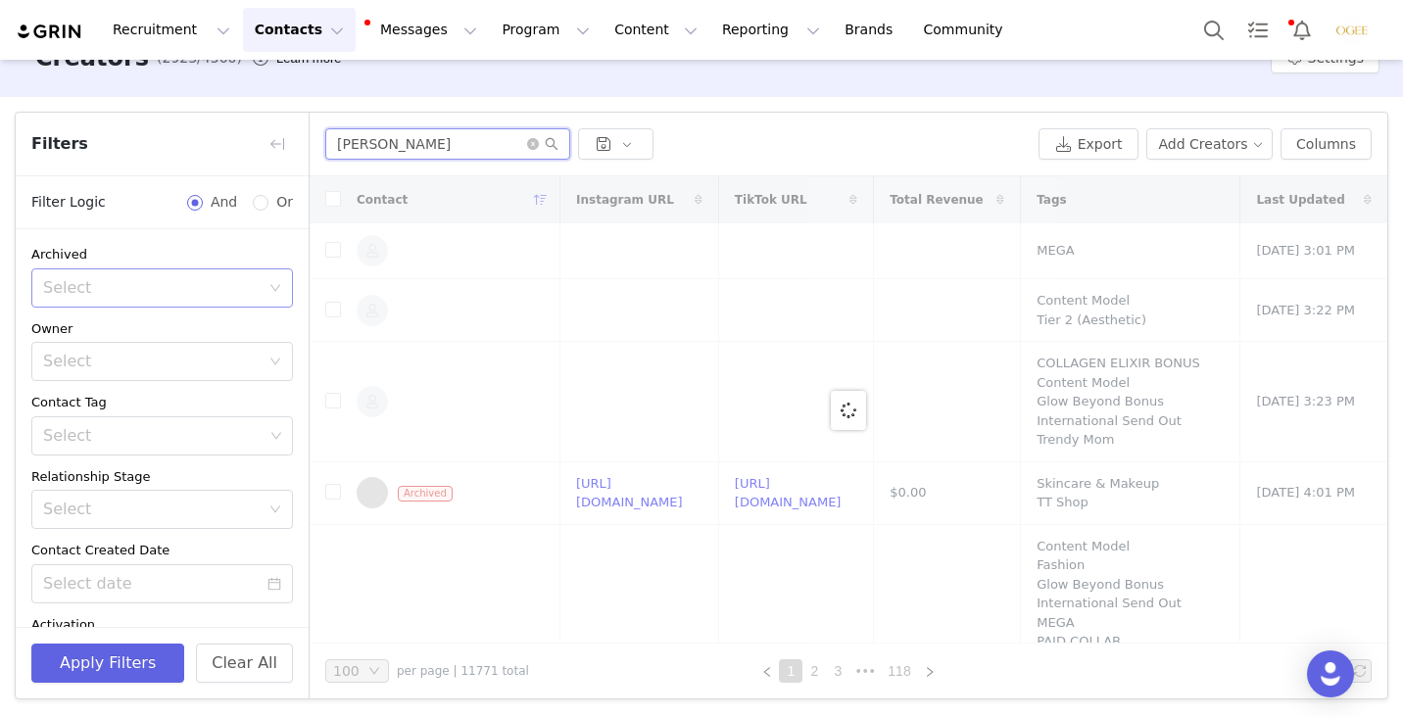
type input "lana rif"
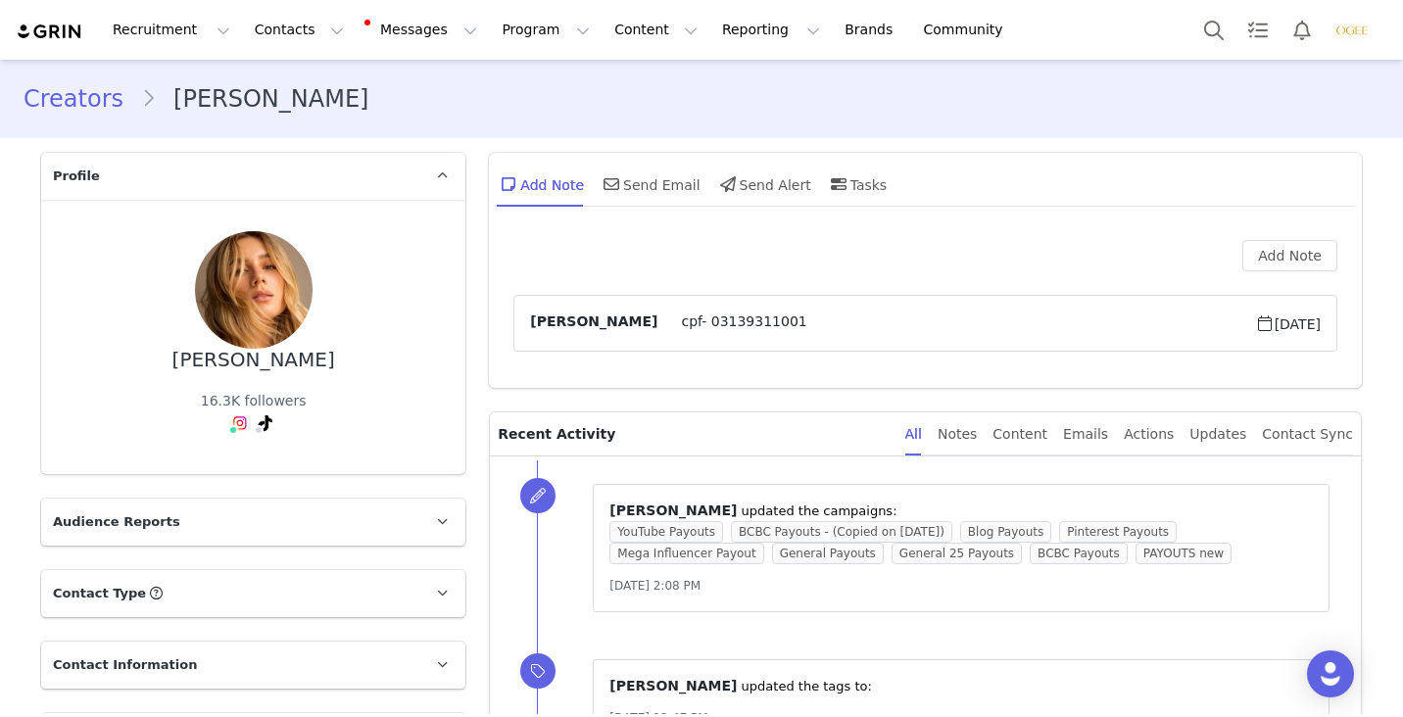
click at [275, 357] on div "[PERSON_NAME]" at bounding box center [253, 360] width 163 height 23
copy div "[PERSON_NAME]"
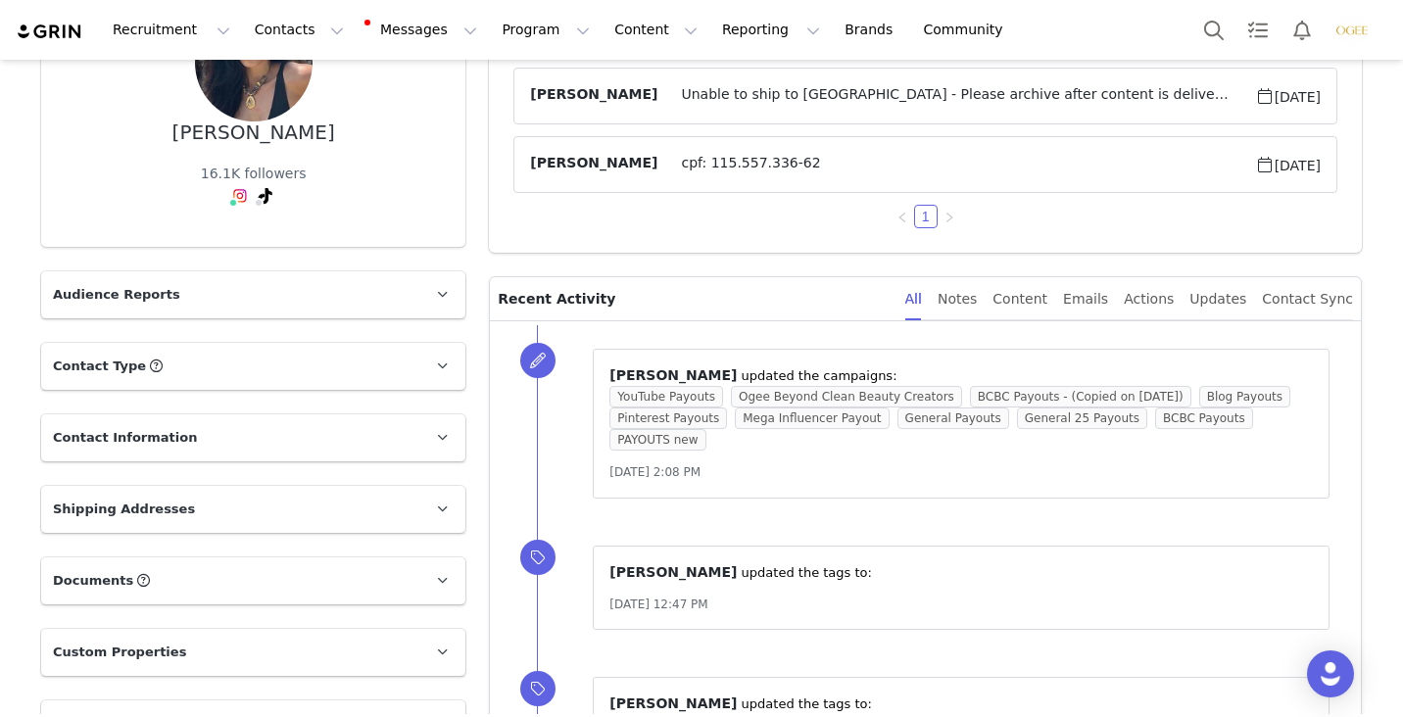
scroll to position [283, 0]
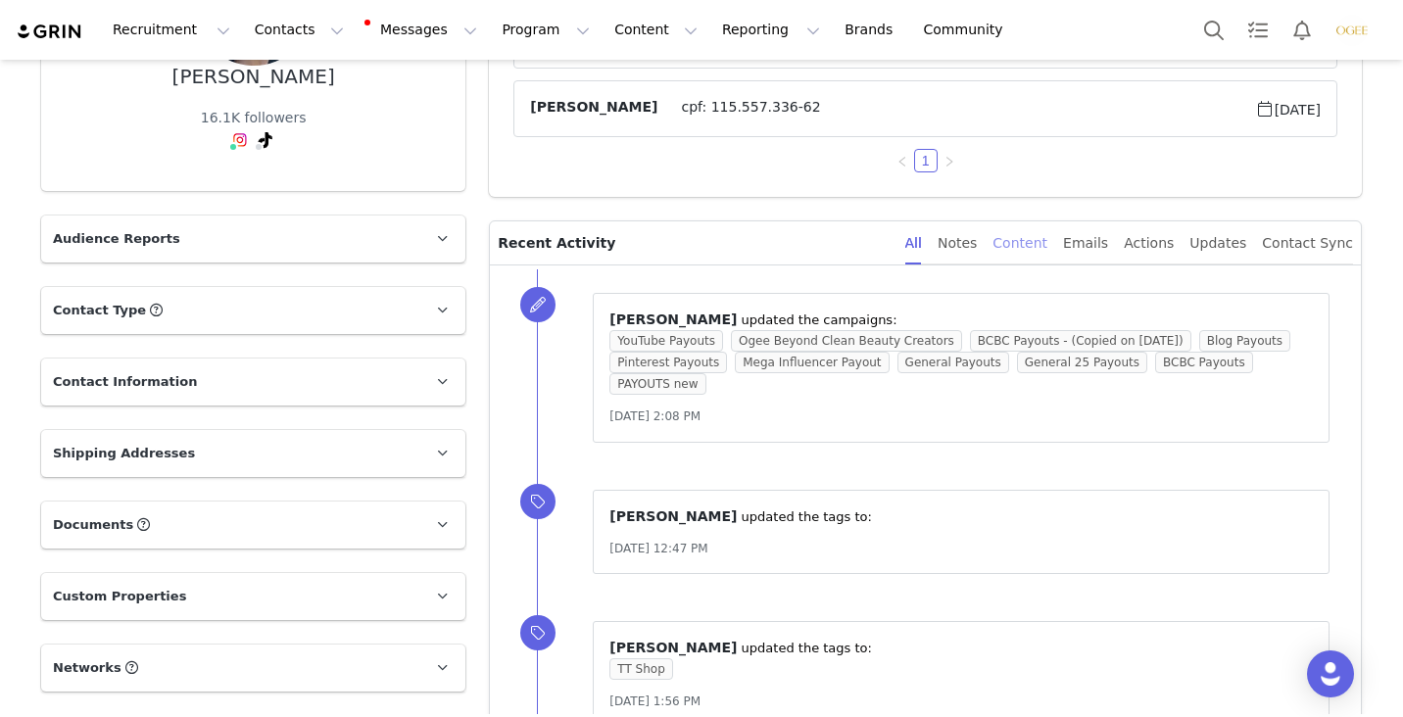
click at [1047, 242] on div "Content" at bounding box center [1020, 243] width 55 height 44
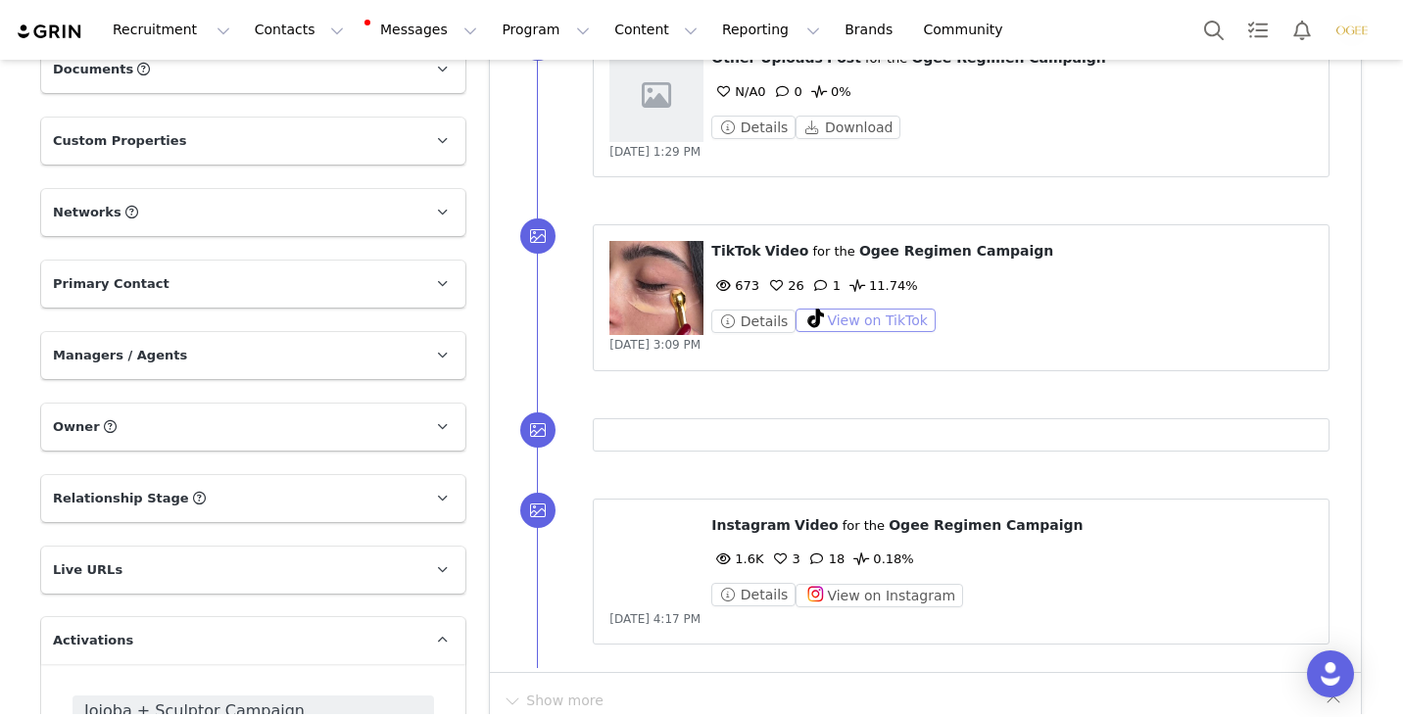
scroll to position [867, 0]
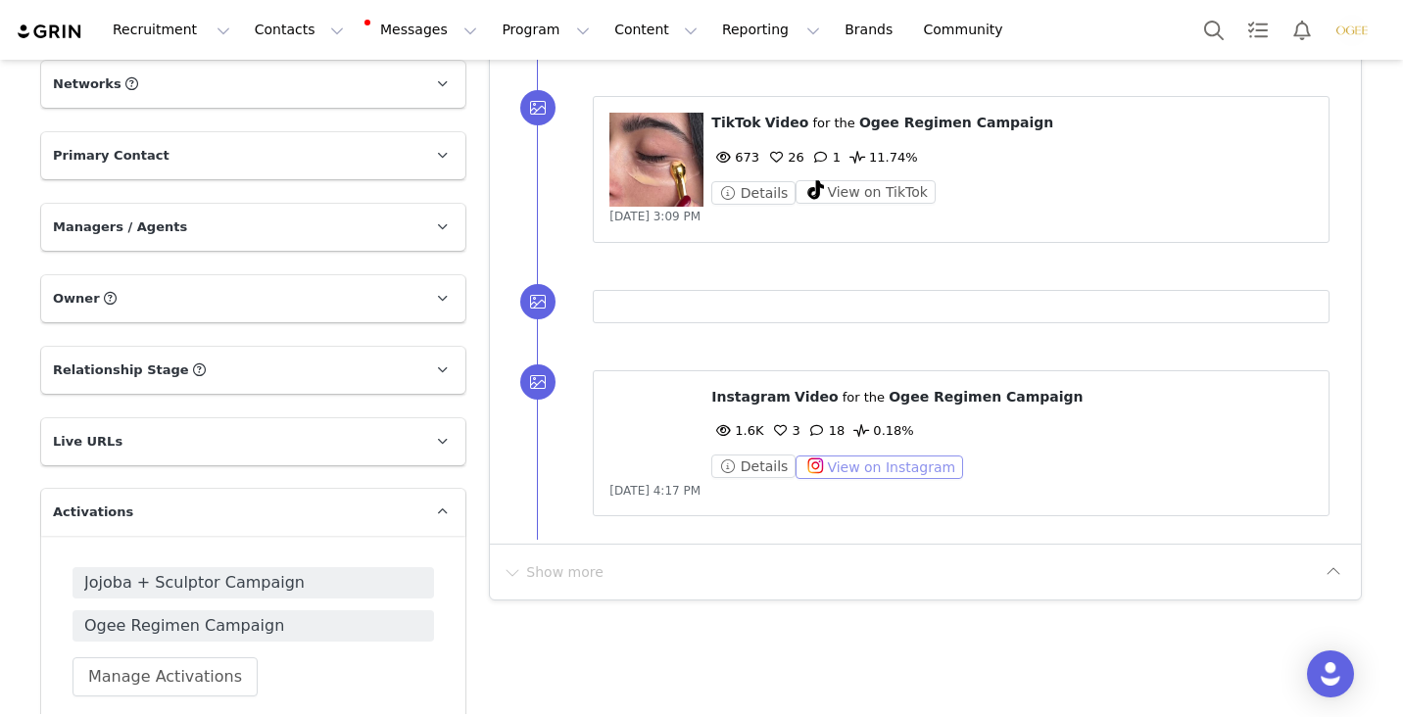
click at [882, 463] on button "View on Instagram" at bounding box center [880, 468] width 168 height 24
